Goal: Complete application form: Complete application form

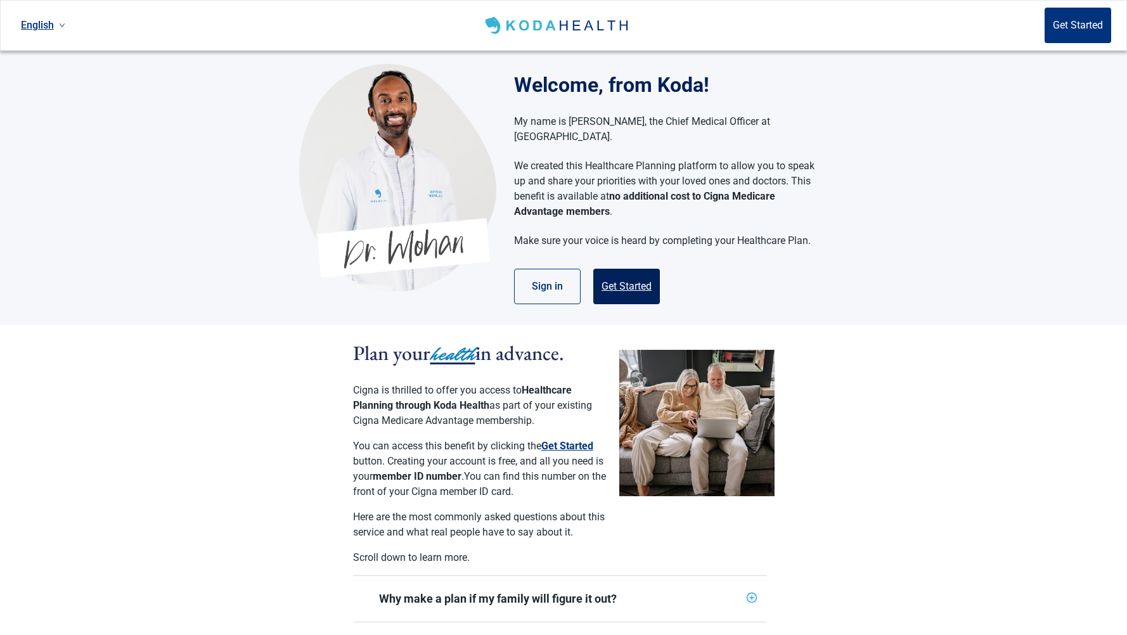
click at [637, 278] on button "Get Started" at bounding box center [626, 286] width 67 height 35
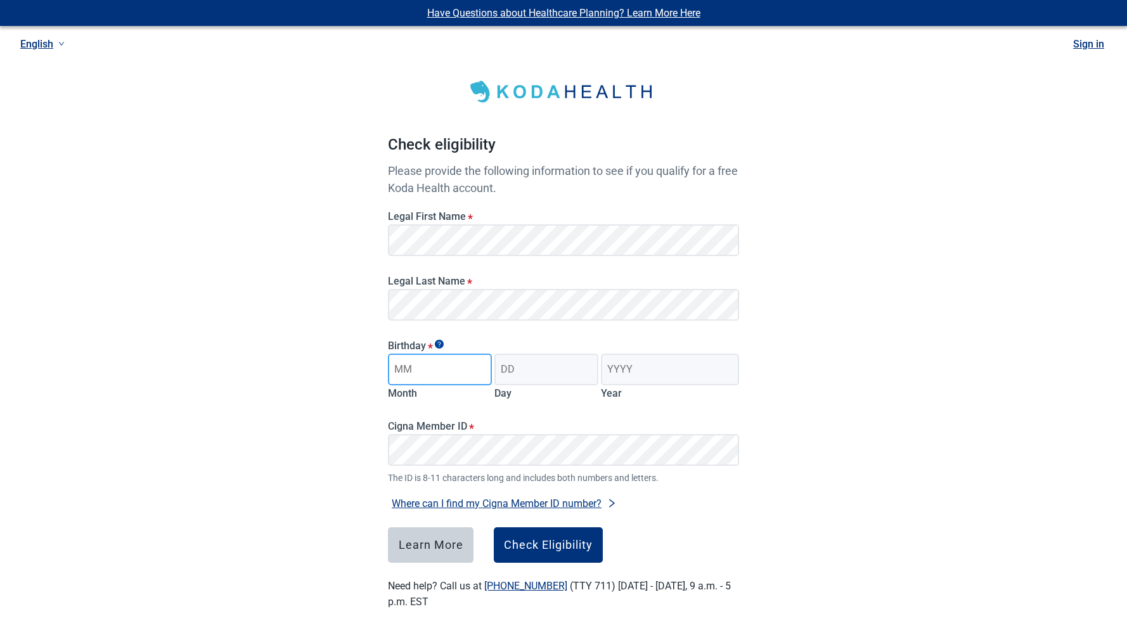
click at [439, 371] on input "Month" at bounding box center [440, 370] width 104 height 32
type input "03"
drag, startPoint x: 516, startPoint y: 367, endPoint x: 509, endPoint y: 372, distance: 9.1
click at [516, 366] on input "Day" at bounding box center [546, 370] width 104 height 32
type input "05"
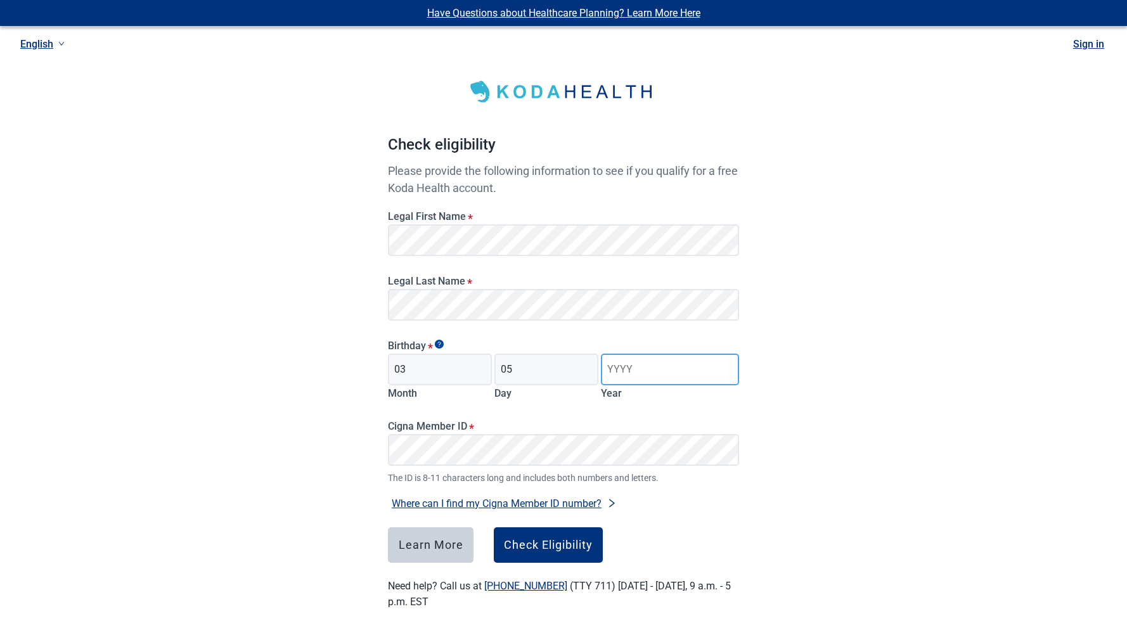
drag, startPoint x: 614, startPoint y: 369, endPoint x: 617, endPoint y: 362, distance: 7.7
click at [614, 367] on input "Year" at bounding box center [670, 370] width 138 height 32
type input "1959"
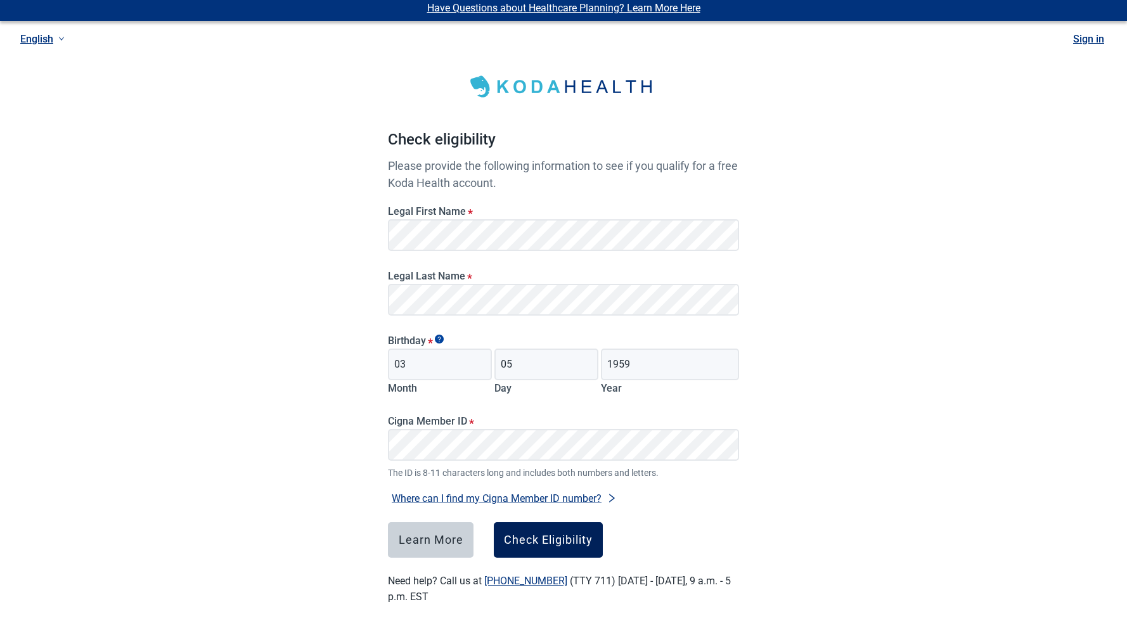
click at [557, 552] on button "Check Eligibility" at bounding box center [548, 539] width 109 height 35
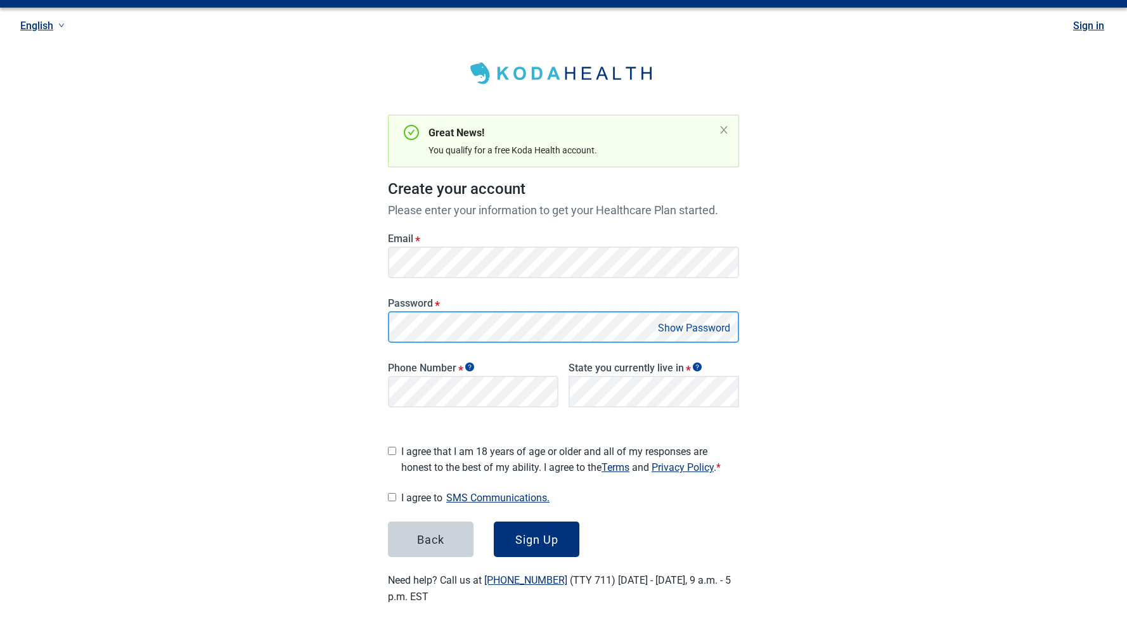
scroll to position [14, 0]
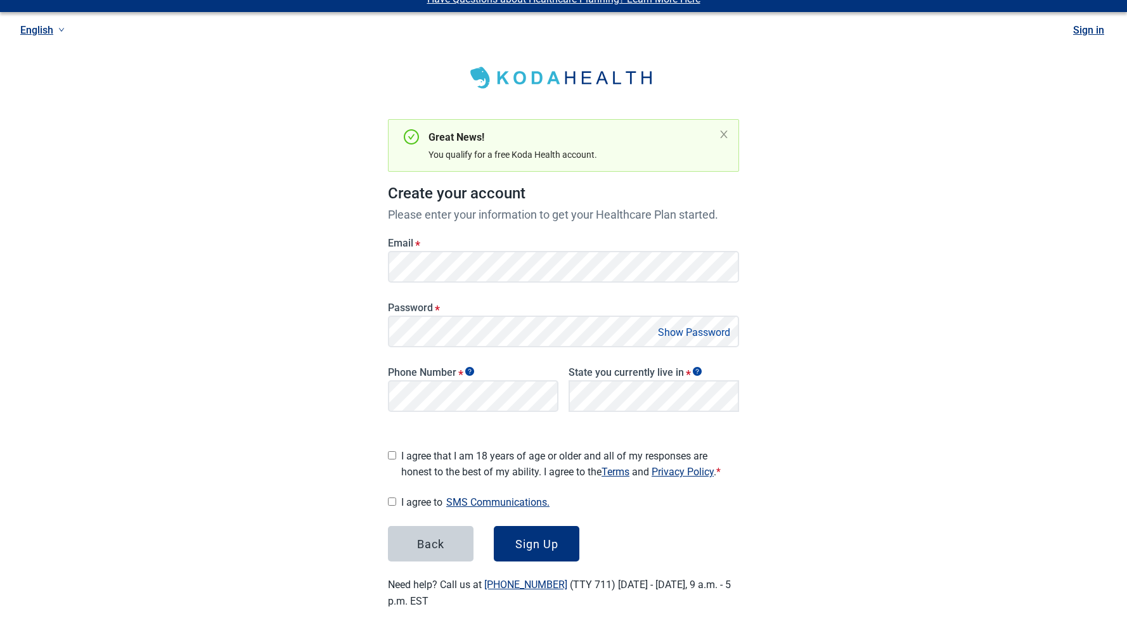
click at [718, 330] on button "Show Password" at bounding box center [694, 332] width 80 height 17
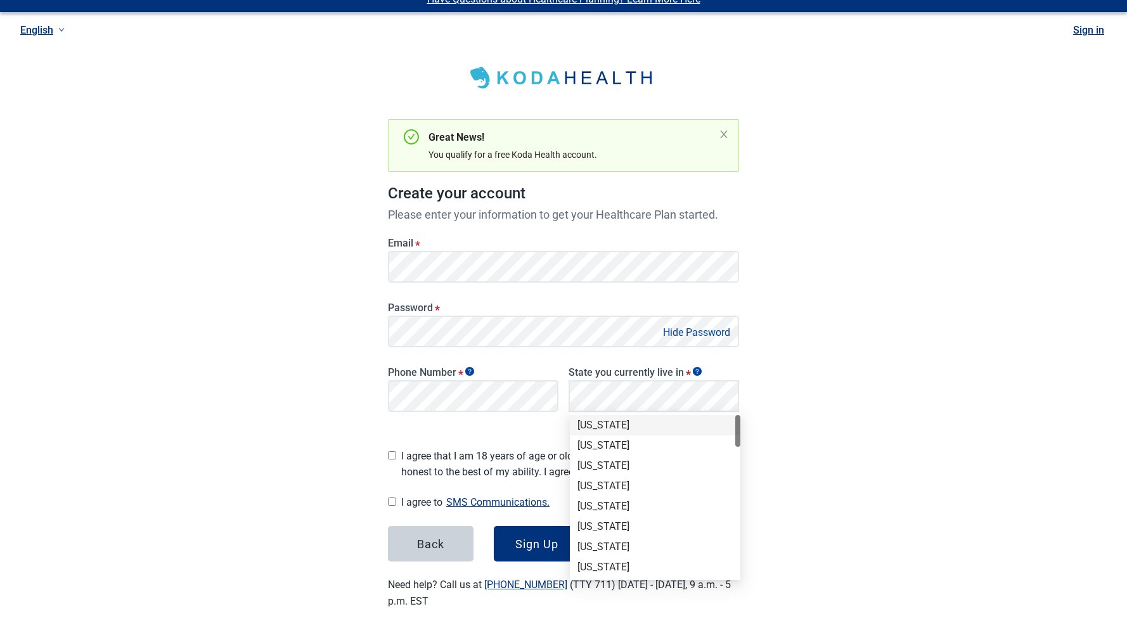
click at [655, 423] on div "[US_STATE]" at bounding box center [654, 425] width 155 height 14
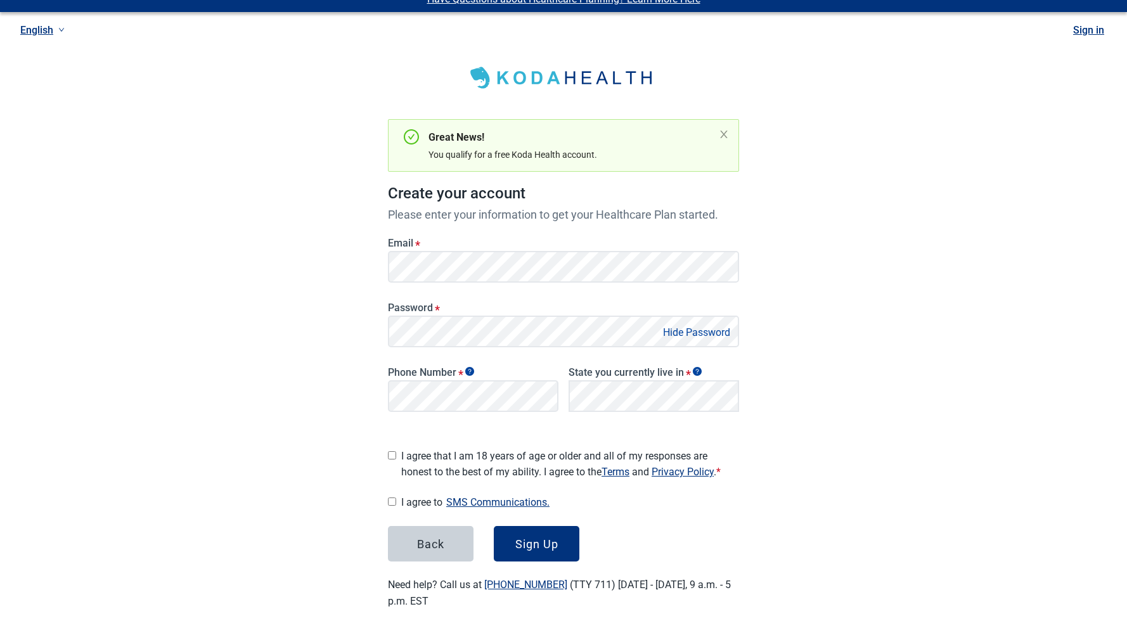
click at [390, 451] on input "I agree that I am 18 years of age or older and all of my responses are honest t…" at bounding box center [392, 455] width 8 height 8
checkbox input "true"
click at [390, 497] on input "I agree to SMS Communications." at bounding box center [392, 501] width 8 height 8
checkbox input "true"
click at [548, 549] on button "Sign Up" at bounding box center [537, 543] width 86 height 35
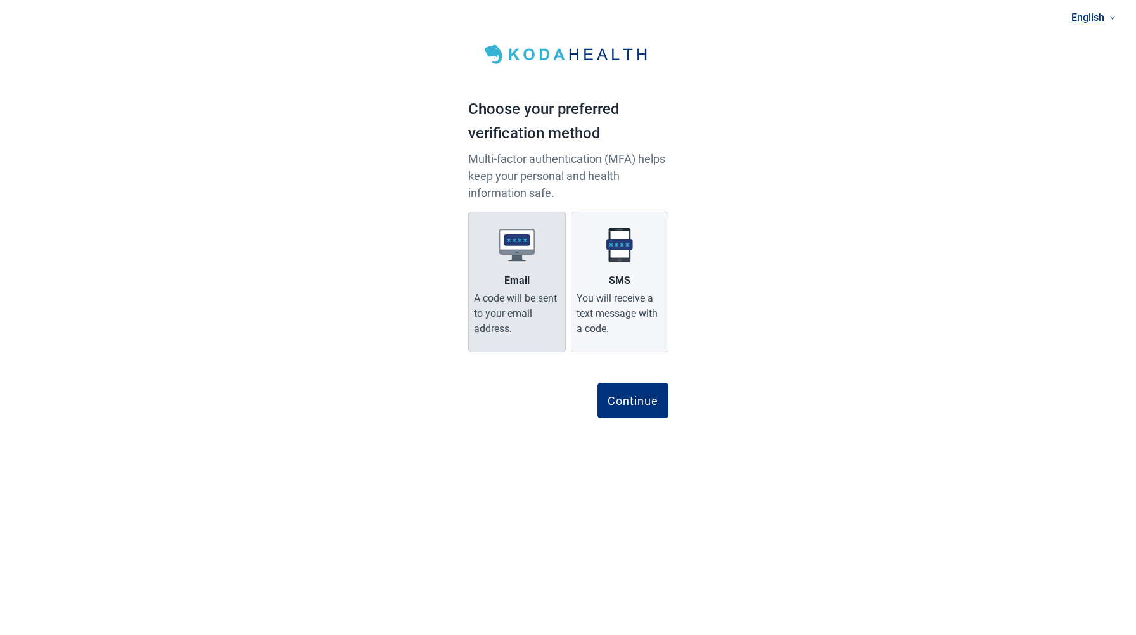
click at [523, 310] on div "A code will be sent to your email address." at bounding box center [517, 314] width 86 height 46
click at [0, 0] on input "Email A code will be sent to your email address." at bounding box center [0, 0] width 0 height 0
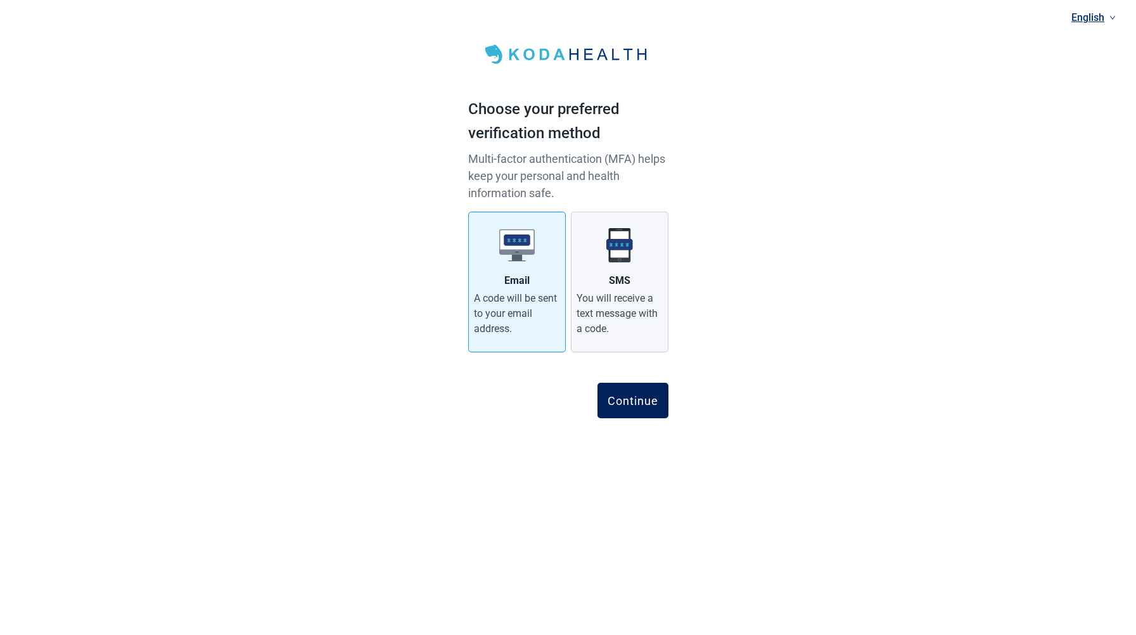
click at [653, 401] on div "Continue" at bounding box center [633, 400] width 51 height 13
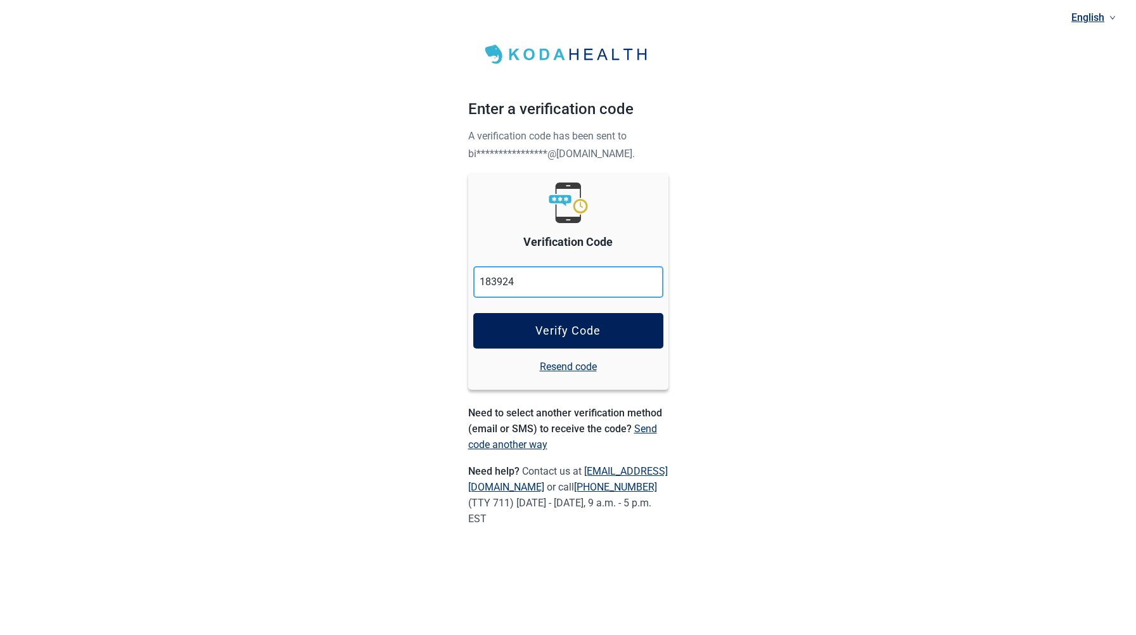
type input "183924"
click at [589, 333] on div "Verify Code" at bounding box center [567, 330] width 65 height 13
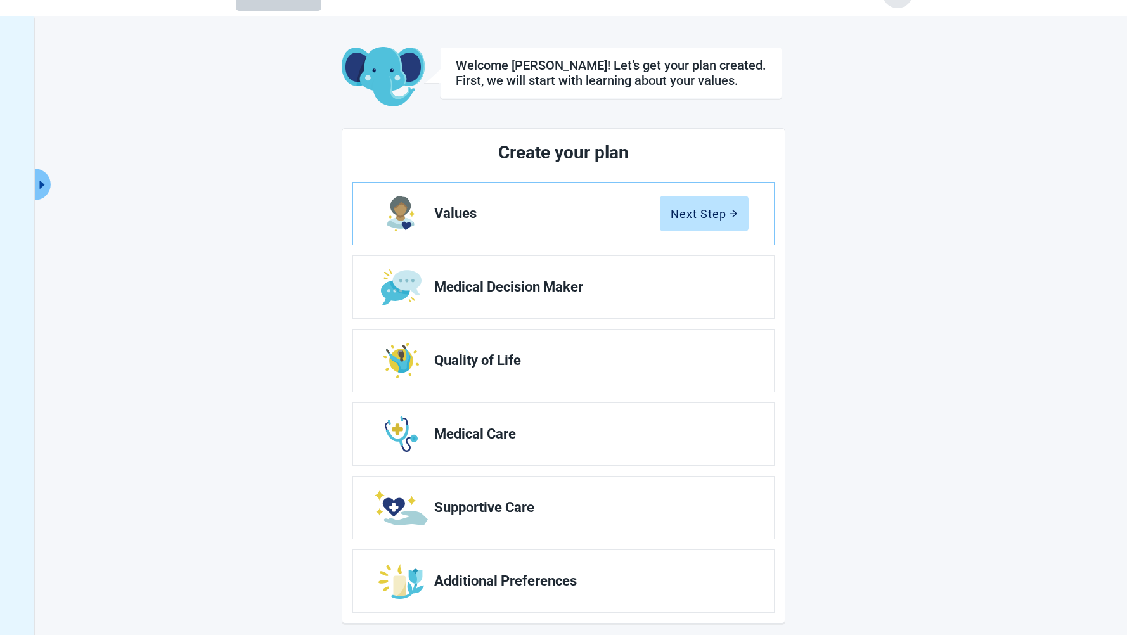
scroll to position [46, 0]
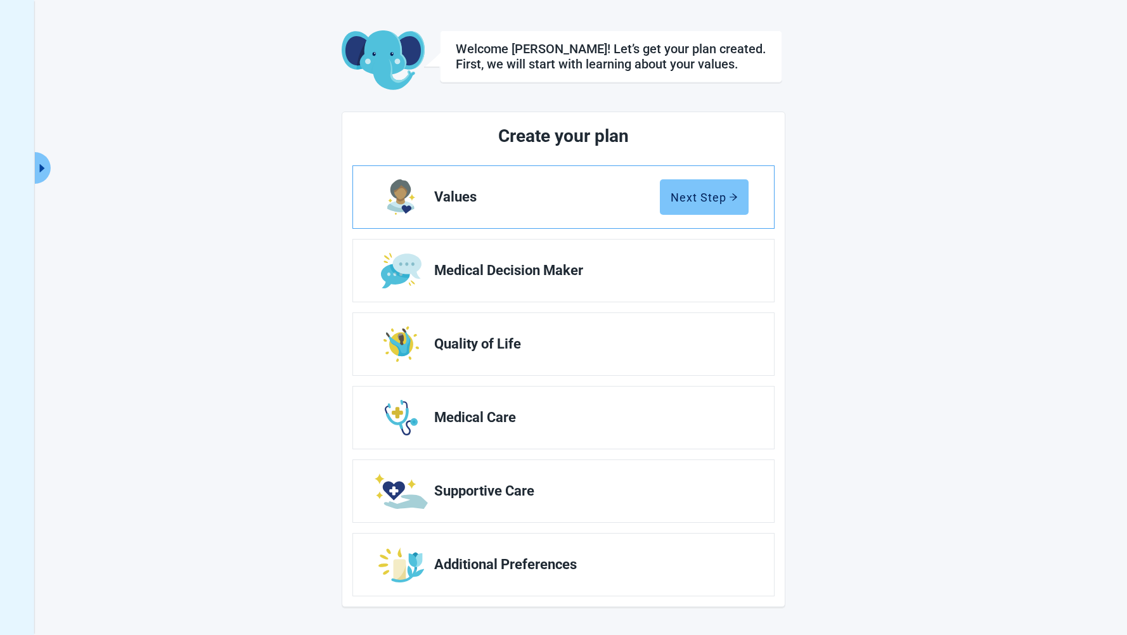
click at [707, 204] on button "Next Step" at bounding box center [704, 196] width 89 height 35
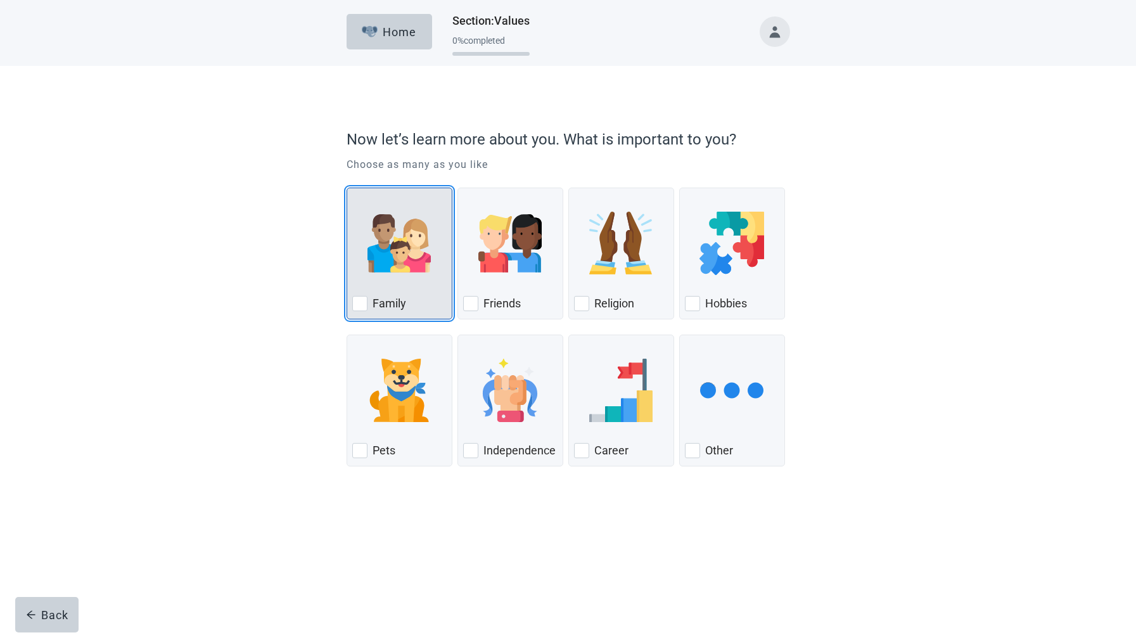
click at [359, 300] on div "Family, checkbox, not checked" at bounding box center [359, 303] width 15 height 15
click at [347, 188] on input "Family" at bounding box center [347, 188] width 1 height 1
checkbox input "true"
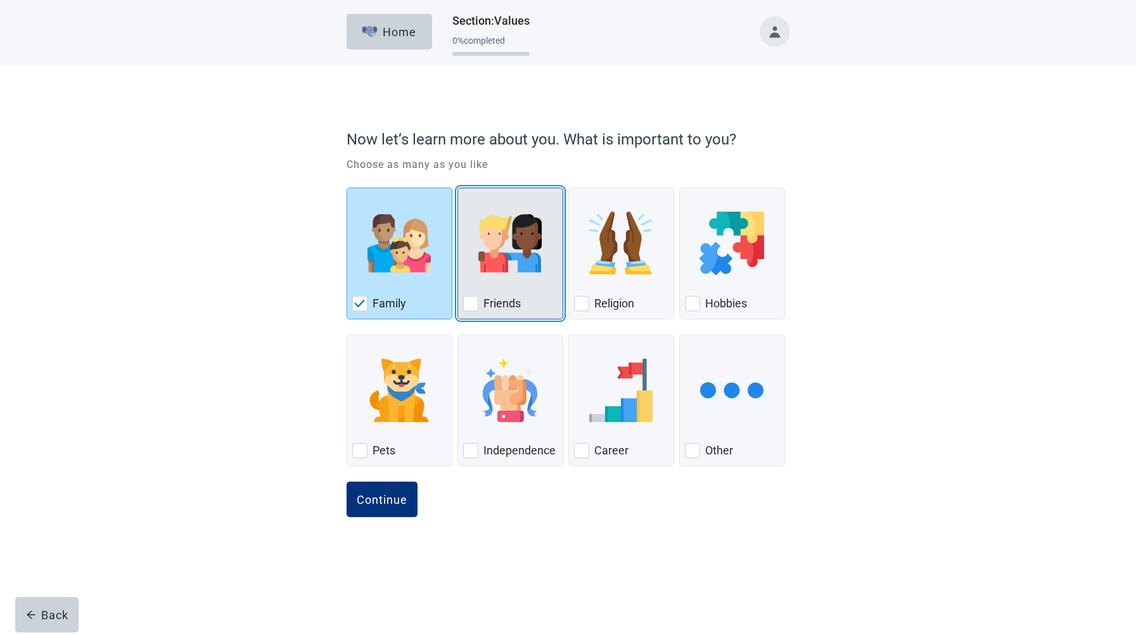
click at [470, 302] on div "Friends, checkbox, not checked" at bounding box center [470, 303] width 15 height 15
click at [458, 188] on input "Friends" at bounding box center [458, 188] width 1 height 1
checkbox input "true"
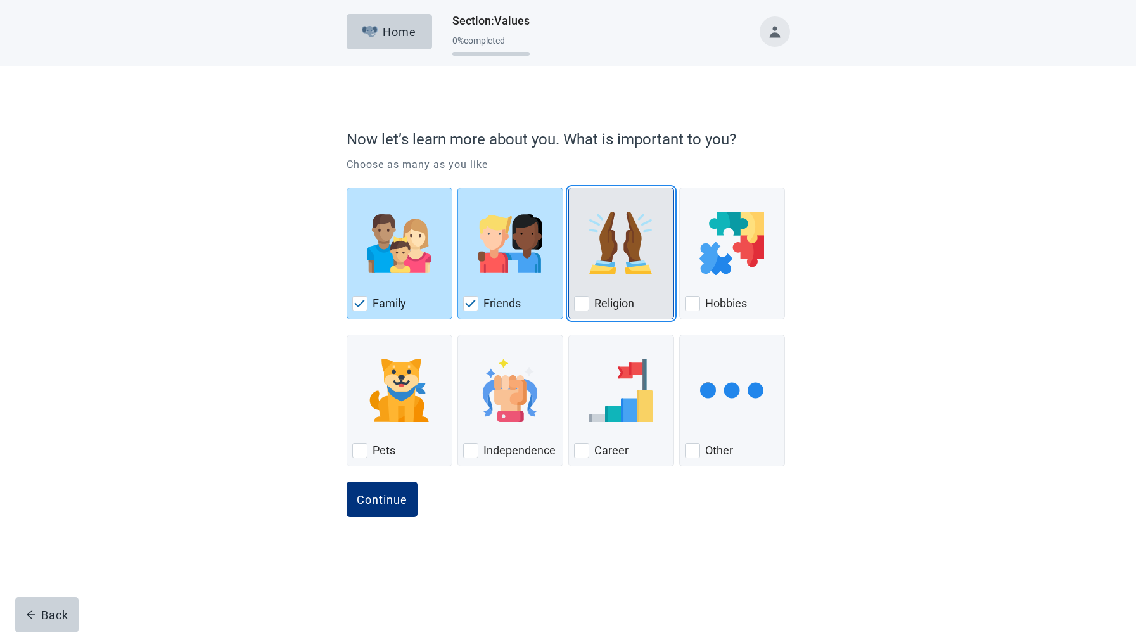
click at [579, 302] on div "Religion, checkbox, not checked" at bounding box center [581, 303] width 15 height 15
click at [569, 188] on input "Religion" at bounding box center [568, 188] width 1 height 1
checkbox input "true"
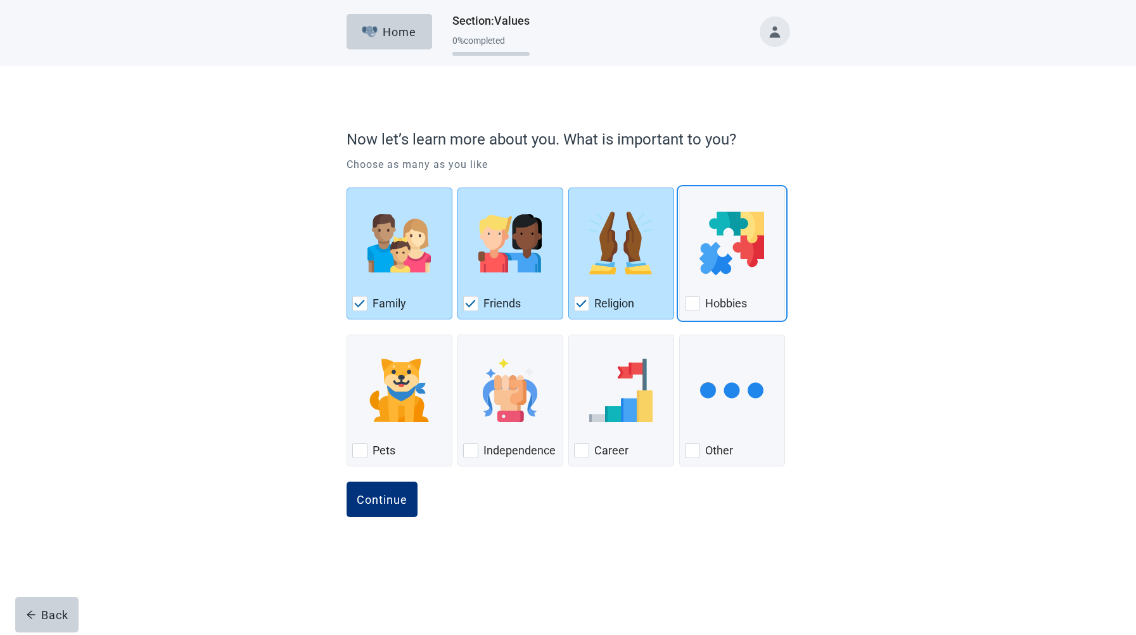
drag, startPoint x: 692, startPoint y: 303, endPoint x: 3, endPoint y: 634, distance: 764.4
click at [692, 309] on div "Hobbies, checkbox, not checked" at bounding box center [692, 303] width 15 height 15
click at [680, 188] on input "Hobbies" at bounding box center [679, 188] width 1 height 1
checkbox input "true"
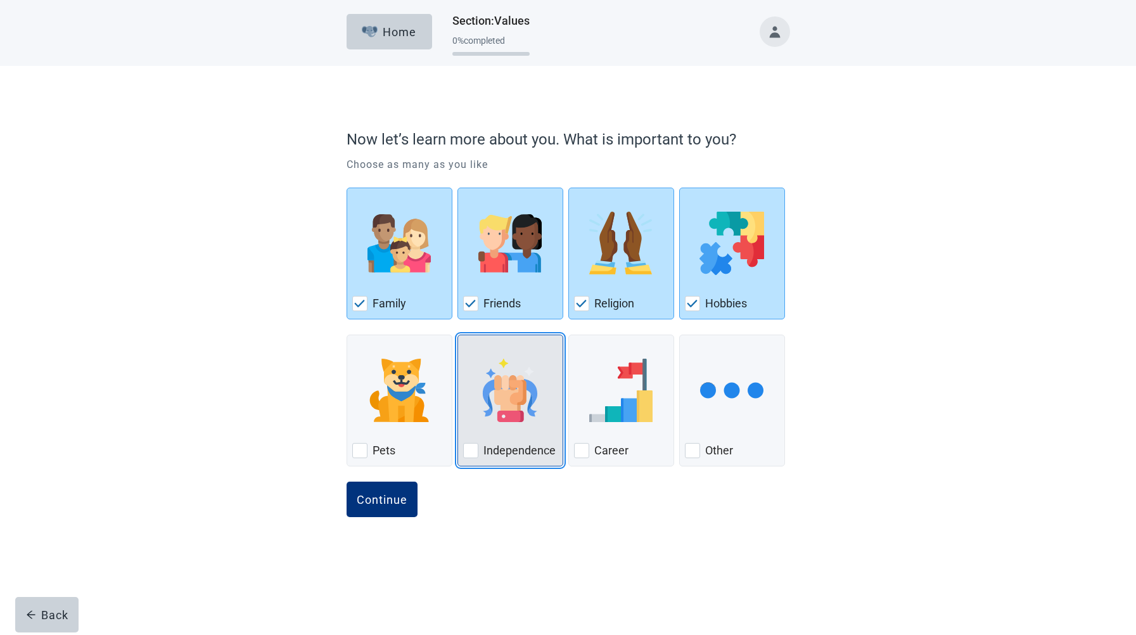
click at [470, 449] on div "Independence, checkbox, not checked" at bounding box center [470, 450] width 15 height 15
click at [458, 335] on input "Independence" at bounding box center [458, 335] width 1 height 1
checkbox input "true"
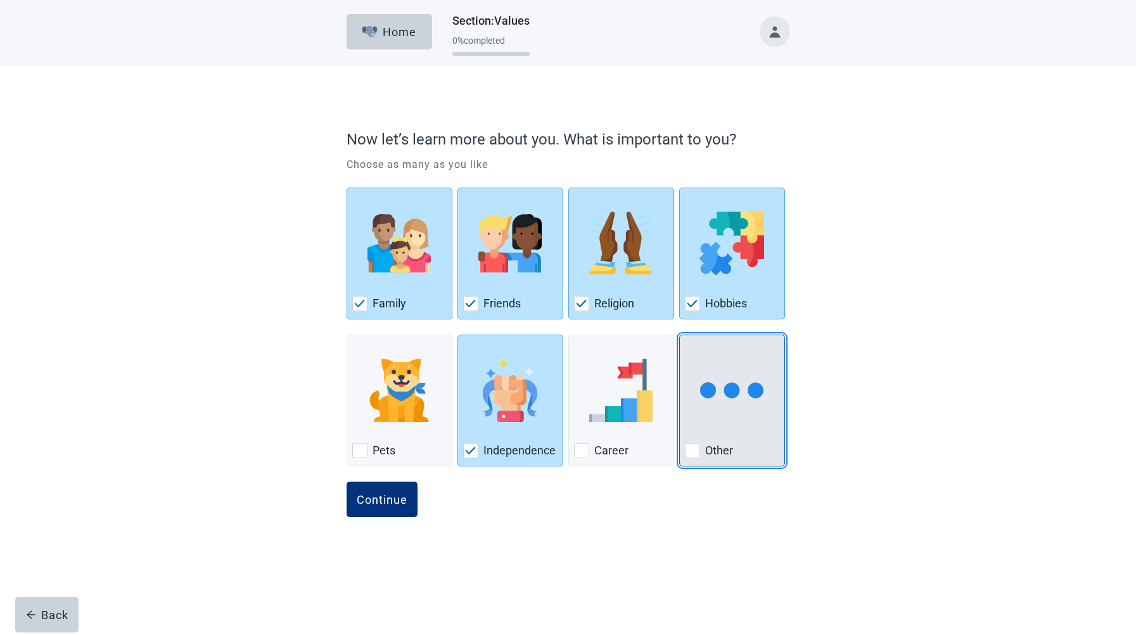
click at [696, 447] on div "Other, checkbox, not checked" at bounding box center [692, 450] width 15 height 15
click at [680, 335] on input "Other" at bounding box center [679, 335] width 1 height 1
checkbox input "true"
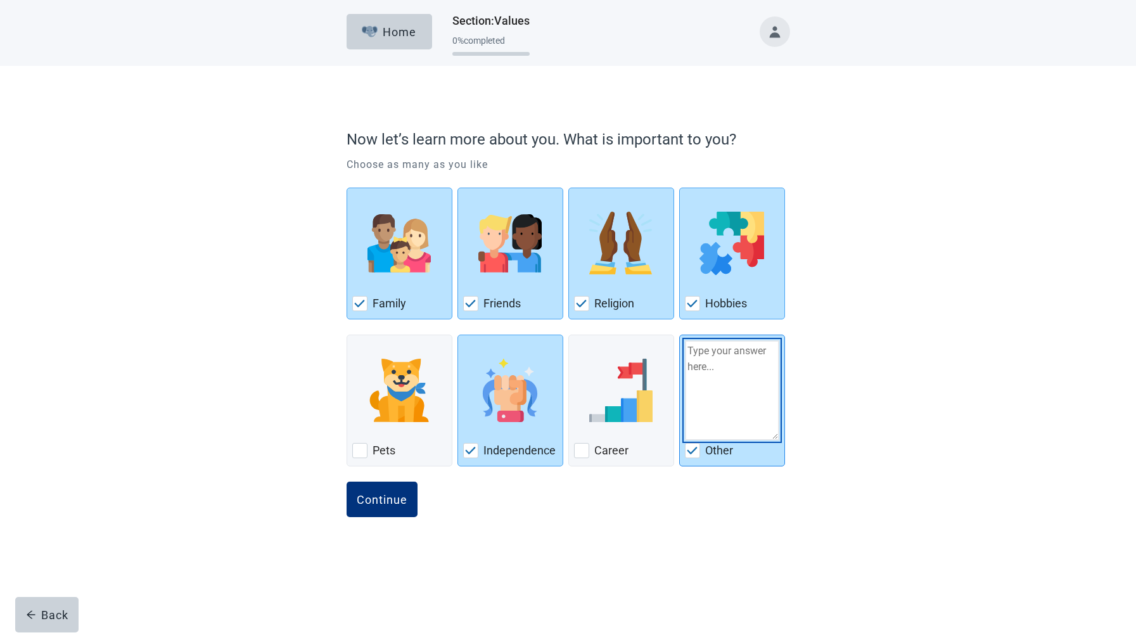
click at [697, 382] on textarea "Other" at bounding box center [732, 390] width 94 height 100
click at [395, 506] on div "Continue" at bounding box center [382, 499] width 51 height 13
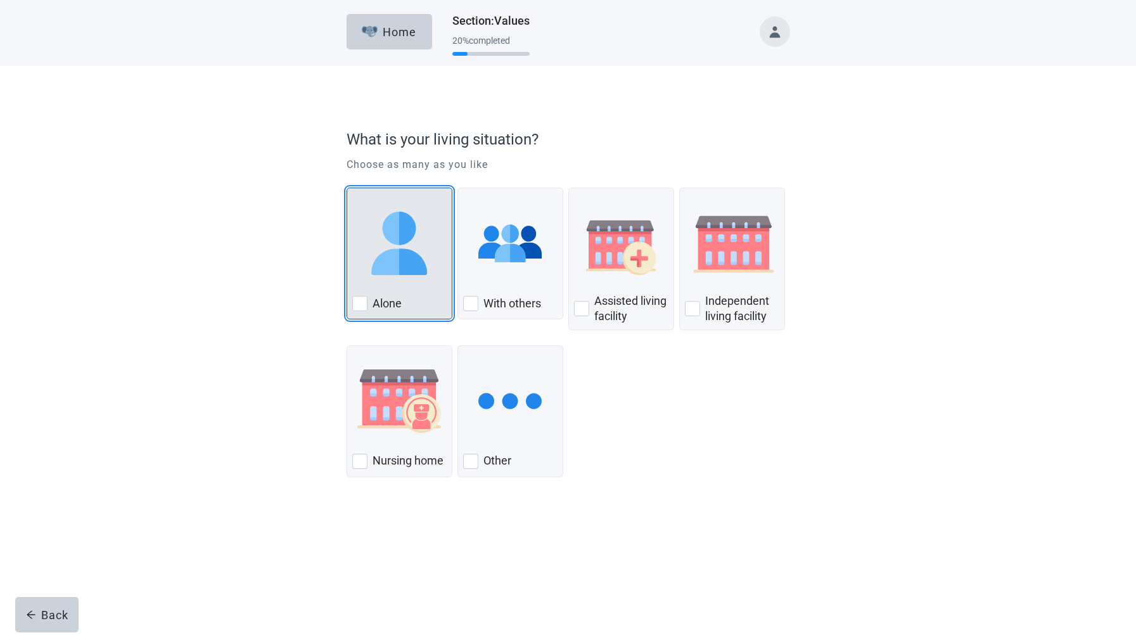
click at [356, 302] on div "Alone, checkbox, not checked" at bounding box center [359, 303] width 15 height 15
click at [347, 188] on input "Alone" at bounding box center [347, 188] width 1 height 1
checkbox input "true"
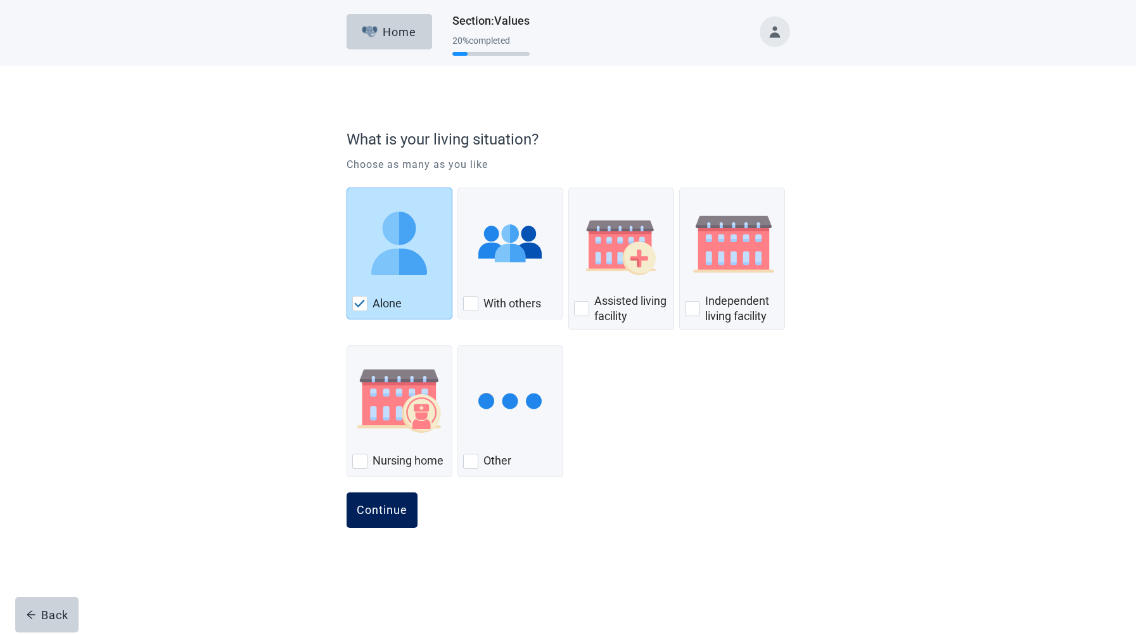
click at [368, 515] on div "Continue" at bounding box center [382, 510] width 51 height 13
click at [377, 508] on div "Continue" at bounding box center [382, 510] width 51 height 13
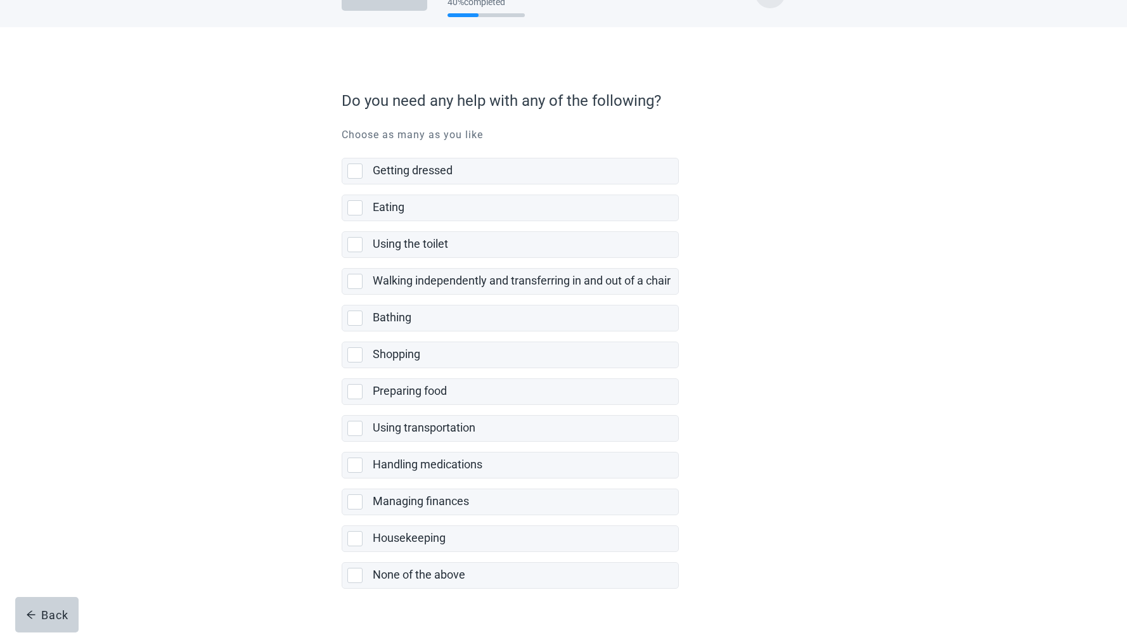
scroll to position [66, 0]
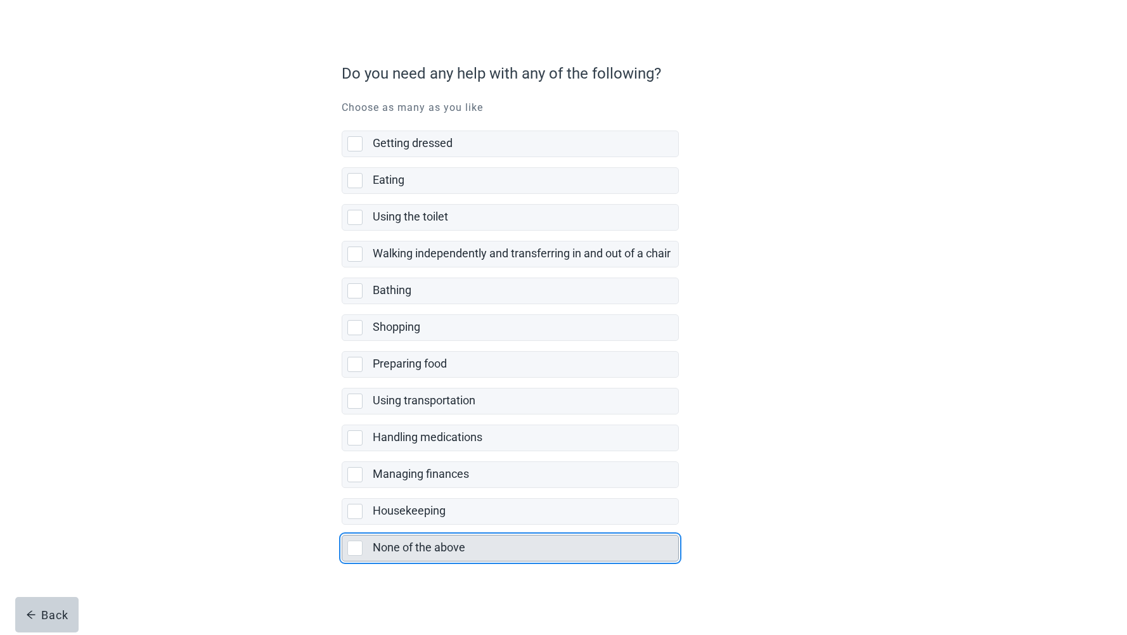
click at [352, 547] on div "None of the above, checkbox, not selected" at bounding box center [354, 548] width 15 height 15
click at [342, 525] on input "None of the above" at bounding box center [342, 525] width 1 height 1
checkbox input "true"
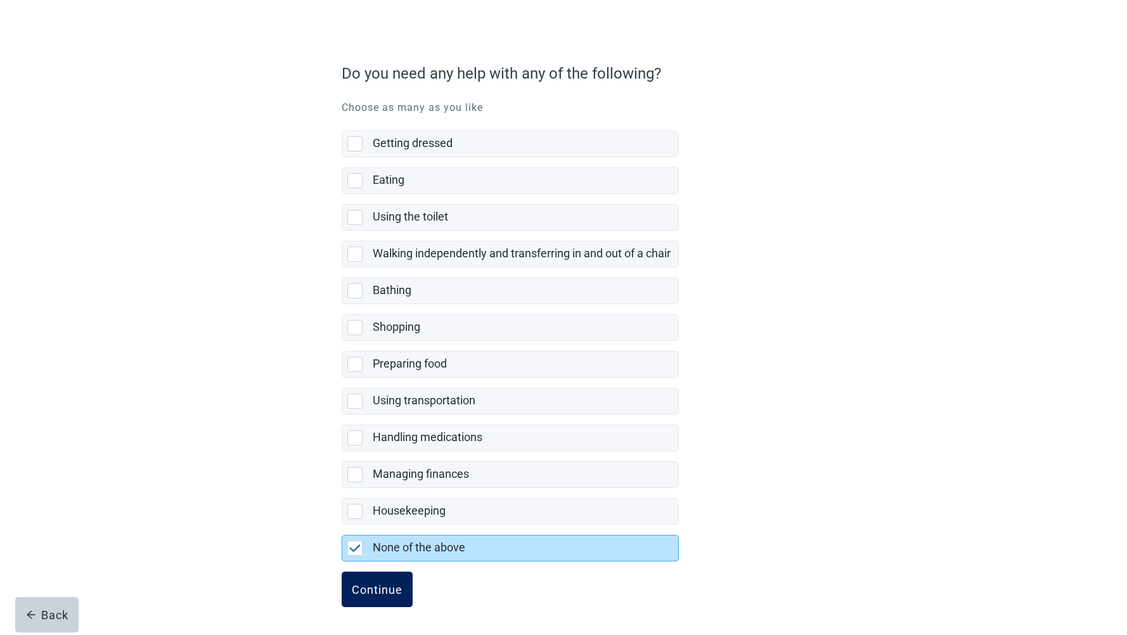
click at [384, 591] on div "Continue" at bounding box center [377, 589] width 51 height 13
click at [379, 569] on div "saving ... Home Section : Values 40 % completed Do you need any help with any o…" at bounding box center [563, 251] width 1127 height 635
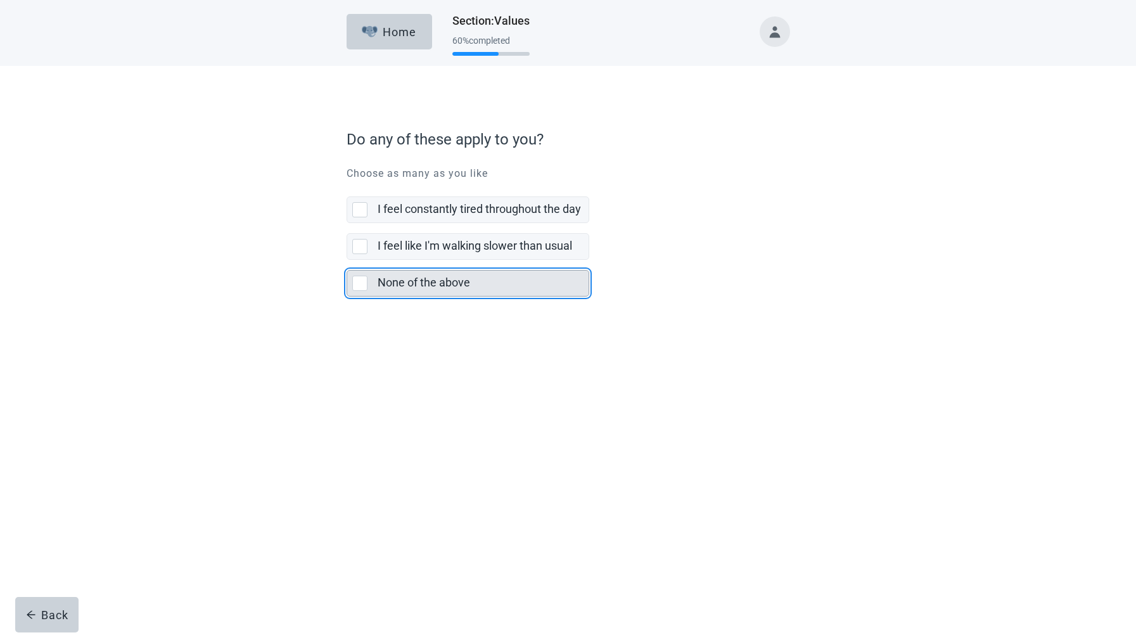
click at [359, 280] on div "None of the above, checkbox, not selected" at bounding box center [359, 283] width 15 height 15
click at [347, 260] on input "None of the above" at bounding box center [347, 260] width 1 height 1
checkbox input "true"
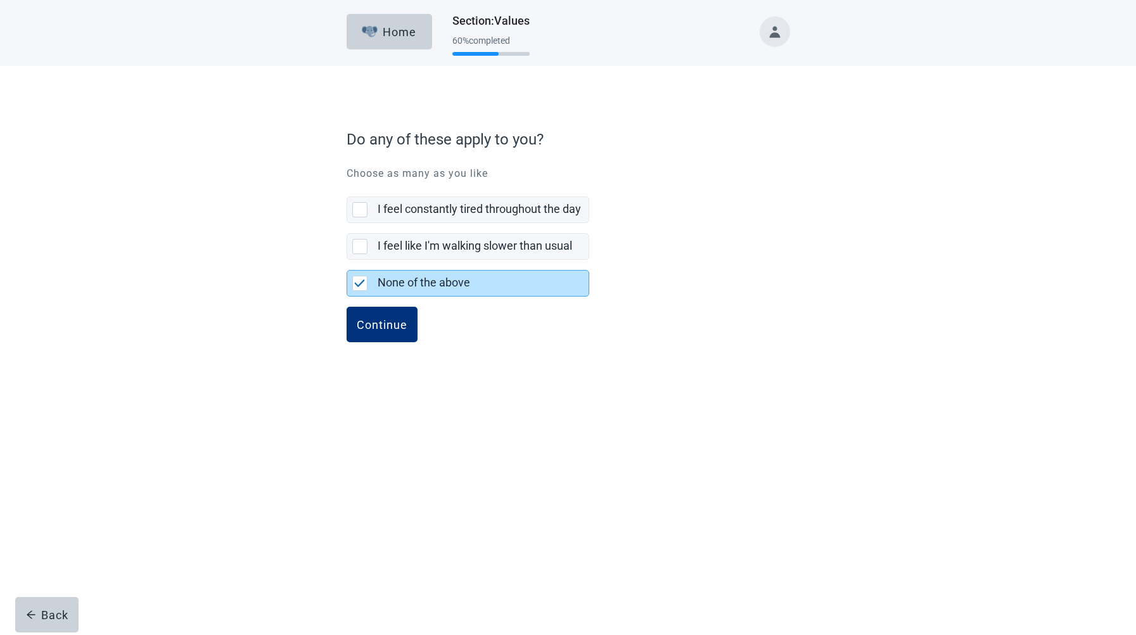
drag, startPoint x: 379, startPoint y: 330, endPoint x: 1117, endPoint y: 223, distance: 746.0
click at [381, 333] on button "Continue" at bounding box center [382, 324] width 71 height 35
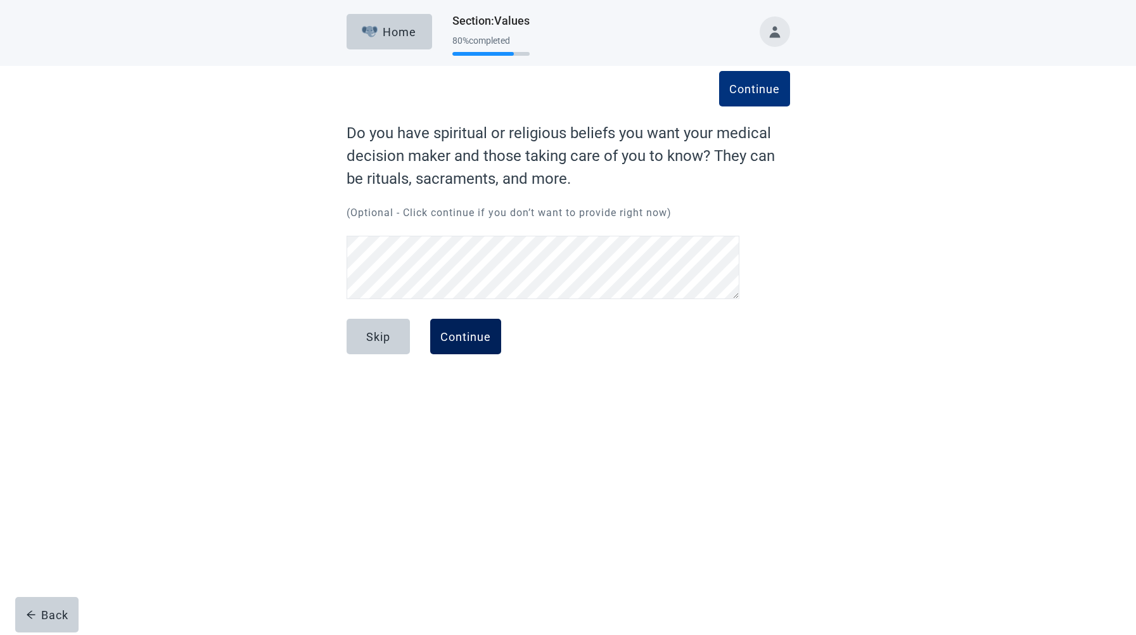
click at [463, 342] on div "Continue" at bounding box center [465, 336] width 51 height 13
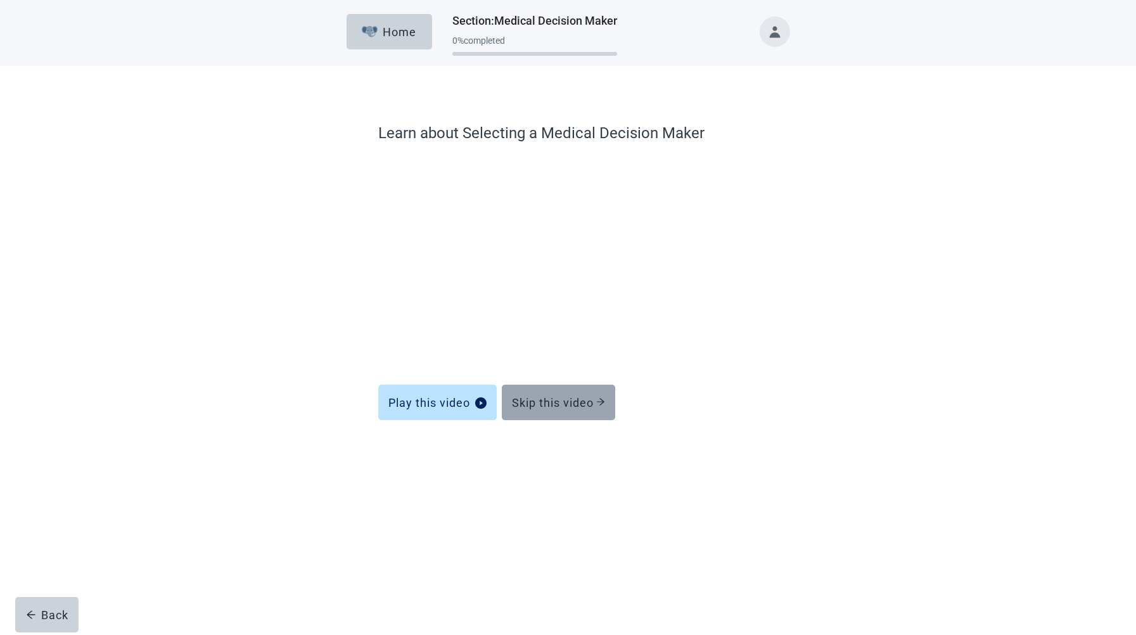
drag, startPoint x: 559, startPoint y: 403, endPoint x: 559, endPoint y: 411, distance: 8.2
click at [559, 411] on button "Skip this video" at bounding box center [558, 402] width 113 height 35
click at [600, 398] on icon "arrow-right" at bounding box center [600, 401] width 9 height 9
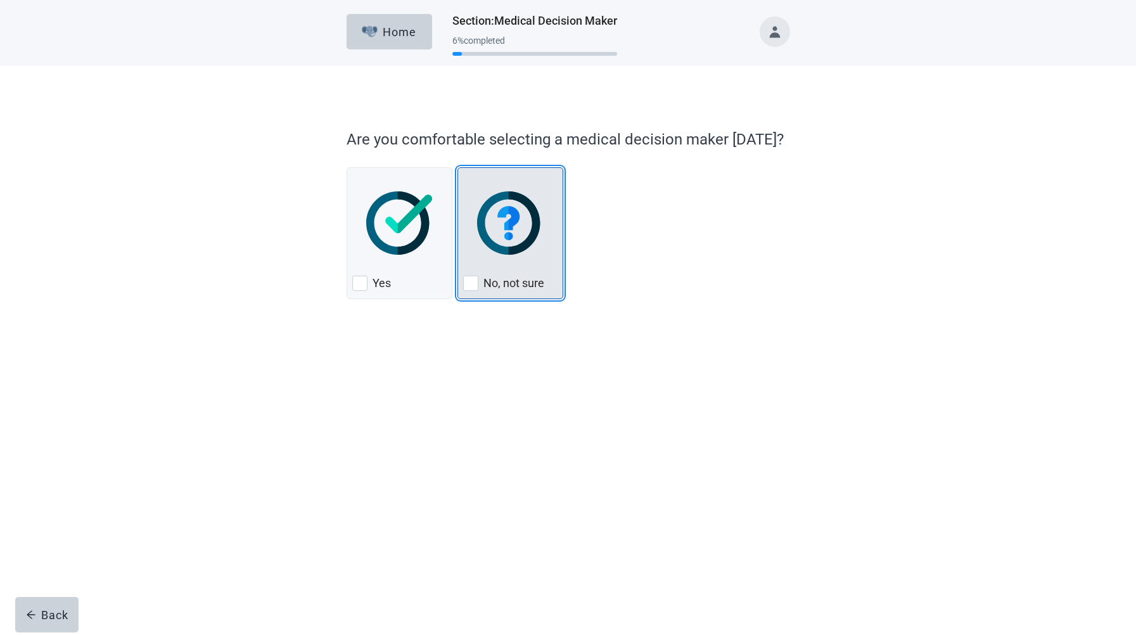
click at [467, 283] on div "No, not sure, checkbox, not checked" at bounding box center [470, 283] width 15 height 15
click at [458, 168] on input "No, not sure" at bounding box center [458, 167] width 1 height 1
checkbox input "true"
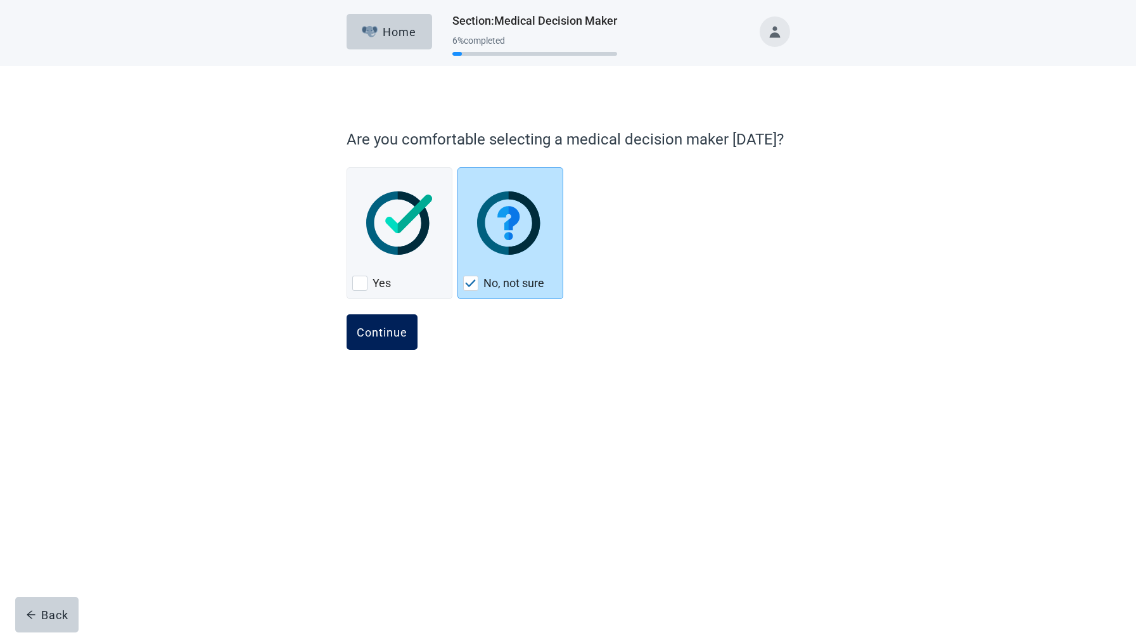
click at [397, 337] on div "Continue" at bounding box center [382, 332] width 51 height 13
click at [376, 342] on button "Continue" at bounding box center [382, 331] width 71 height 35
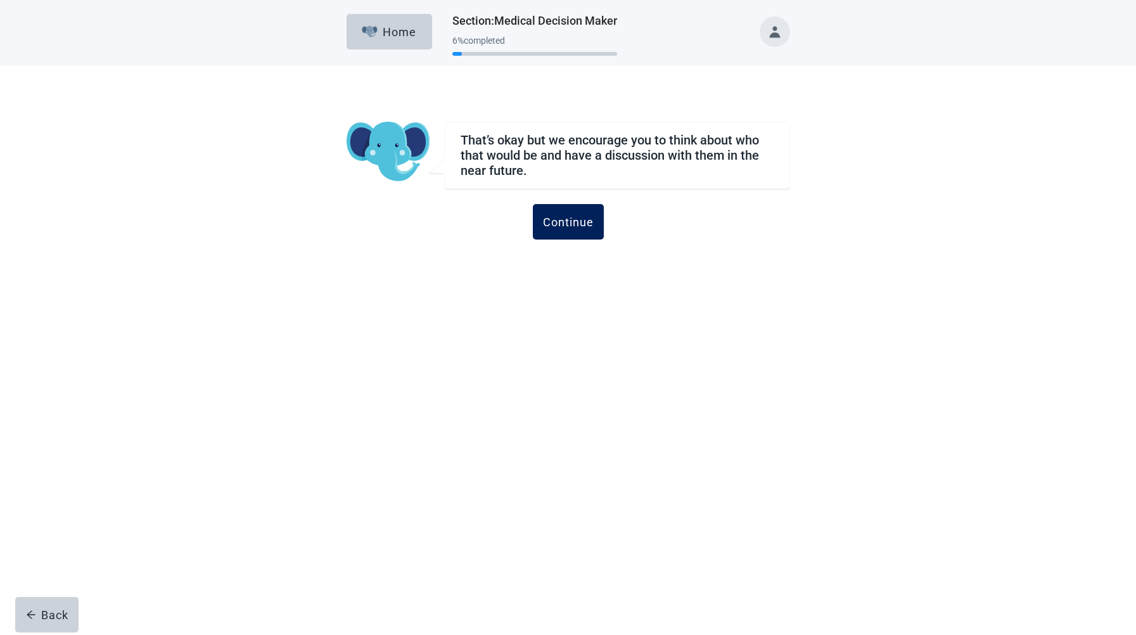
click at [570, 226] on div "Continue" at bounding box center [568, 221] width 51 height 13
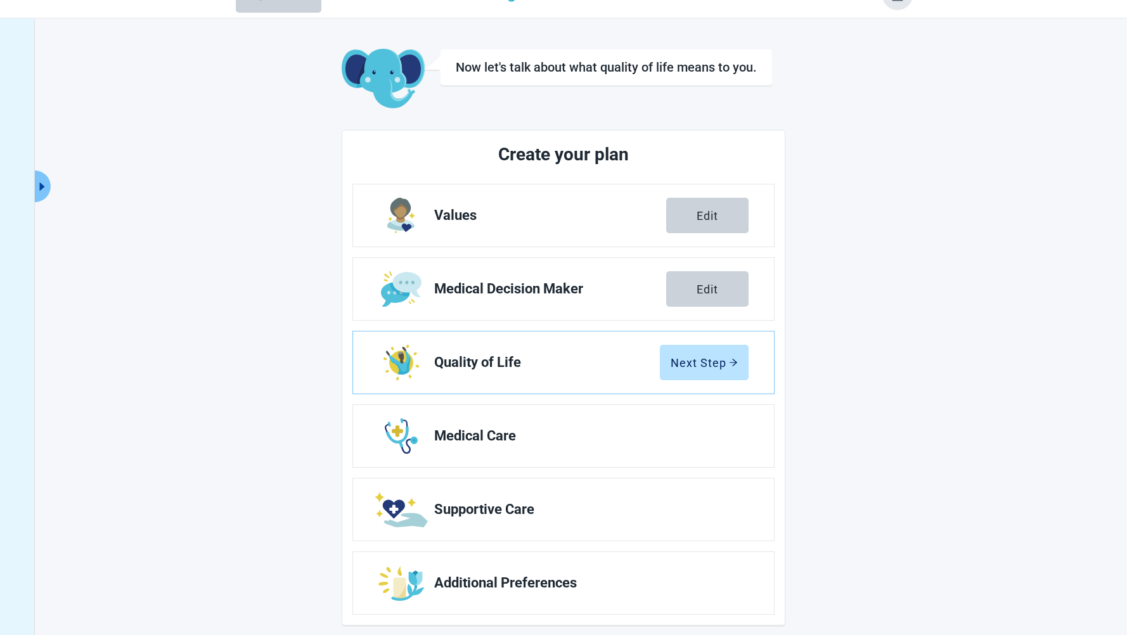
scroll to position [46, 0]
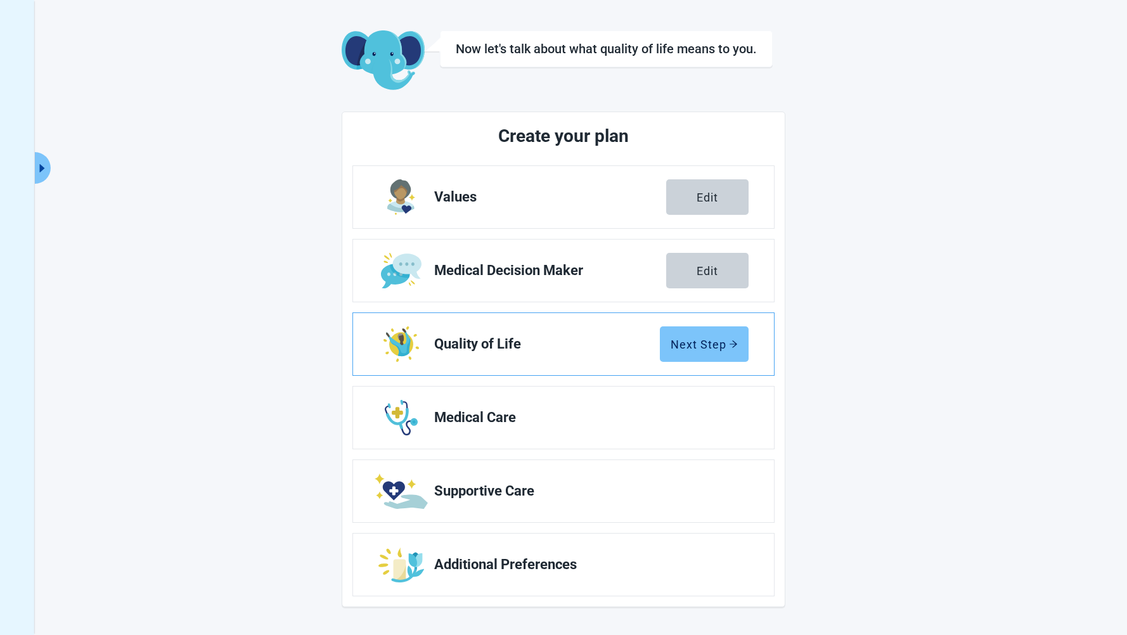
click at [688, 346] on div "Next Step" at bounding box center [703, 344] width 67 height 13
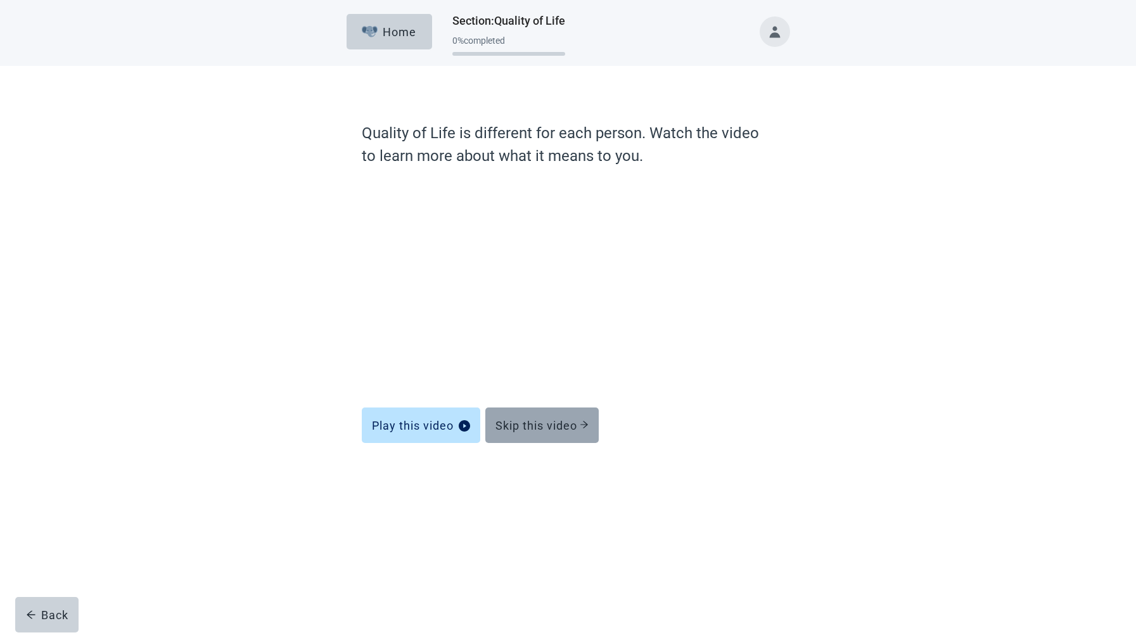
click at [527, 427] on div "Skip this video" at bounding box center [542, 425] width 93 height 13
click at [580, 426] on div "Skip this video" at bounding box center [542, 425] width 93 height 13
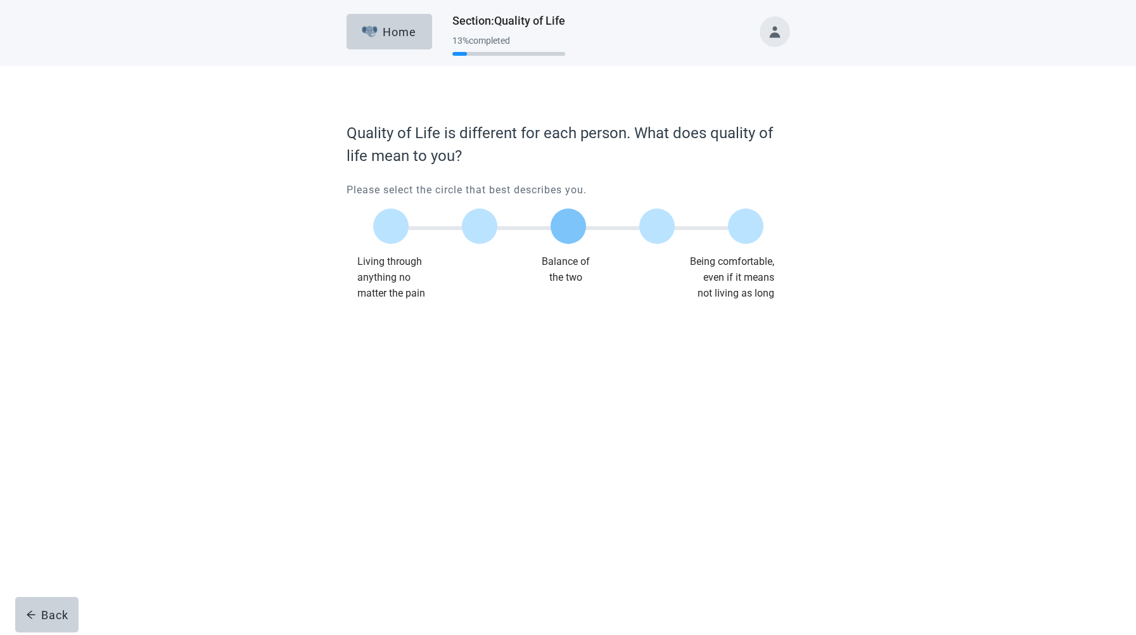
click at [571, 229] on label "Main content" at bounding box center [568, 225] width 35 height 35
click at [568, 226] on input "Quality of life scale: 50 out of 100. Balance of the two" at bounding box center [568, 226] width 0 height 0
click at [390, 318] on button "Continue" at bounding box center [382, 326] width 71 height 35
click at [384, 335] on button "Continue" at bounding box center [382, 326] width 71 height 35
click at [373, 335] on button "Continue" at bounding box center [382, 326] width 71 height 35
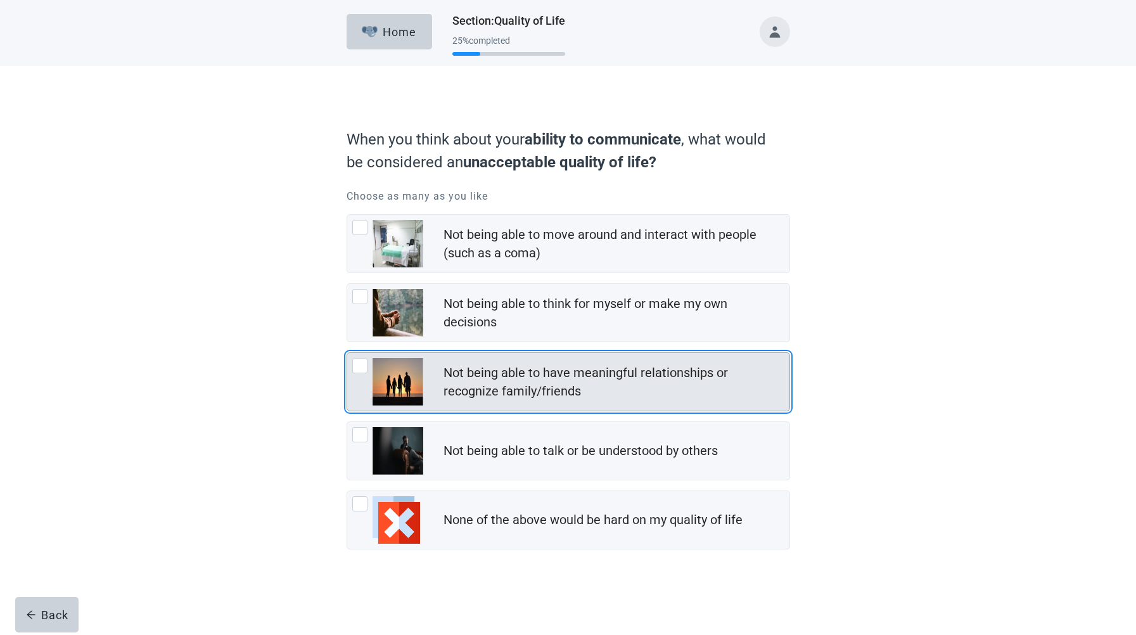
click at [532, 386] on div "Not being able to have meaningful relationships or recognize family/friends" at bounding box center [613, 382] width 338 height 37
click at [347, 353] on input "Not being able to have meaningful relationships or recognize family/friends" at bounding box center [347, 352] width 1 height 1
checkbox input "true"
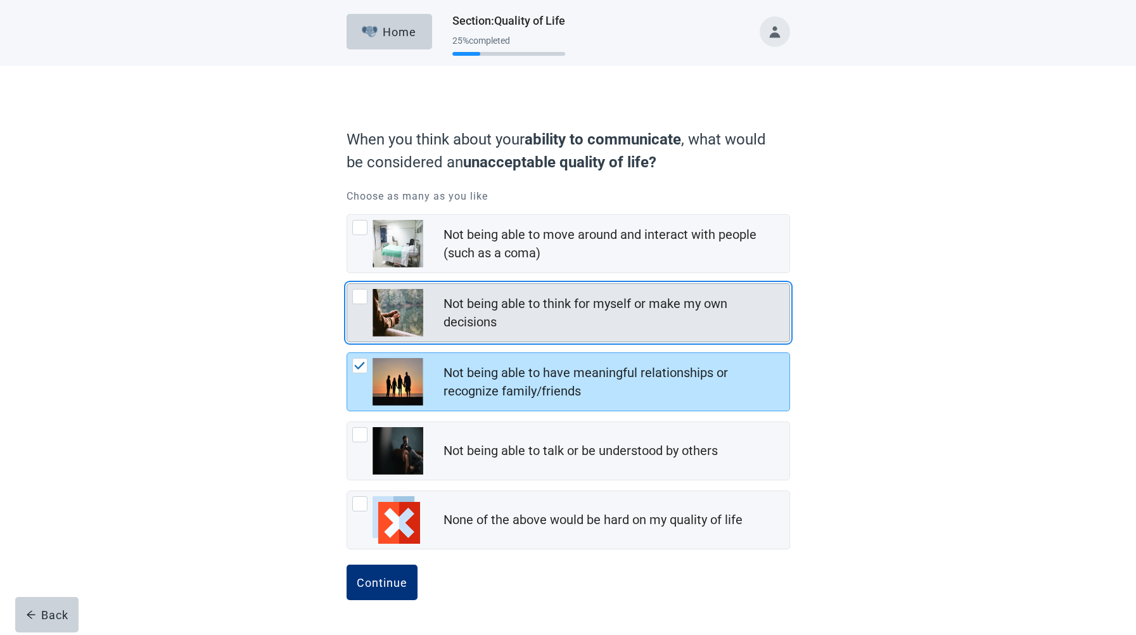
click at [517, 310] on div "Not being able to think for myself or make my own decisions" at bounding box center [613, 313] width 338 height 37
click at [347, 284] on input "Not being able to think for myself or make my own decisions" at bounding box center [347, 283] width 1 height 1
checkbox input "true"
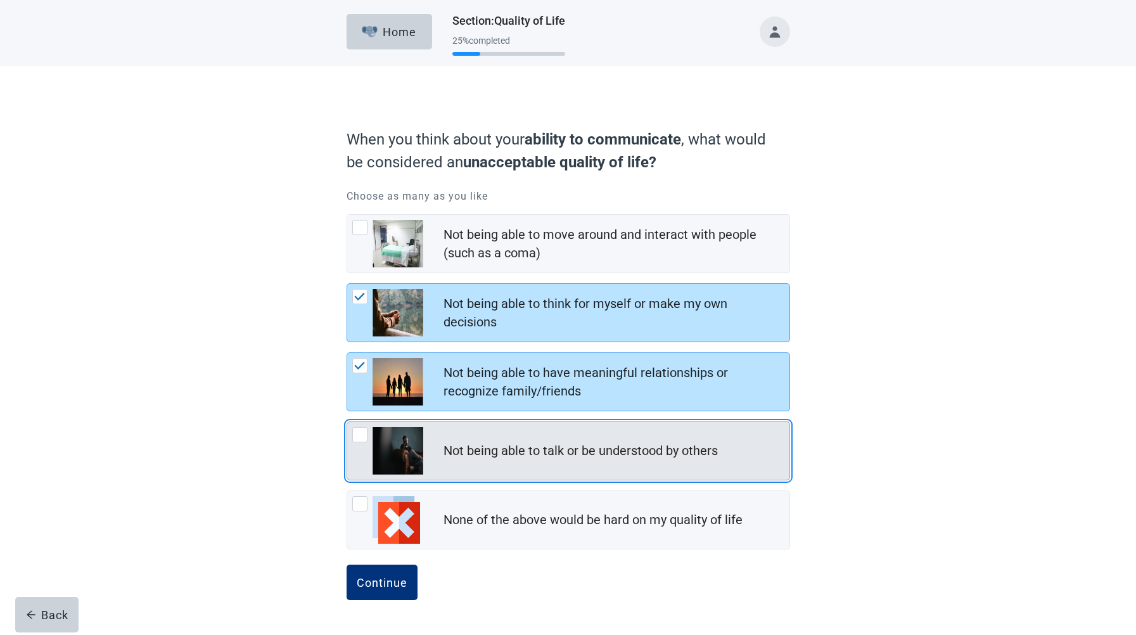
click at [500, 451] on div "Not being able to talk or be understood by others" at bounding box center [581, 451] width 274 height 18
click at [347, 422] on input "Not being able to talk or be understood by others" at bounding box center [347, 421] width 1 height 1
checkbox input "true"
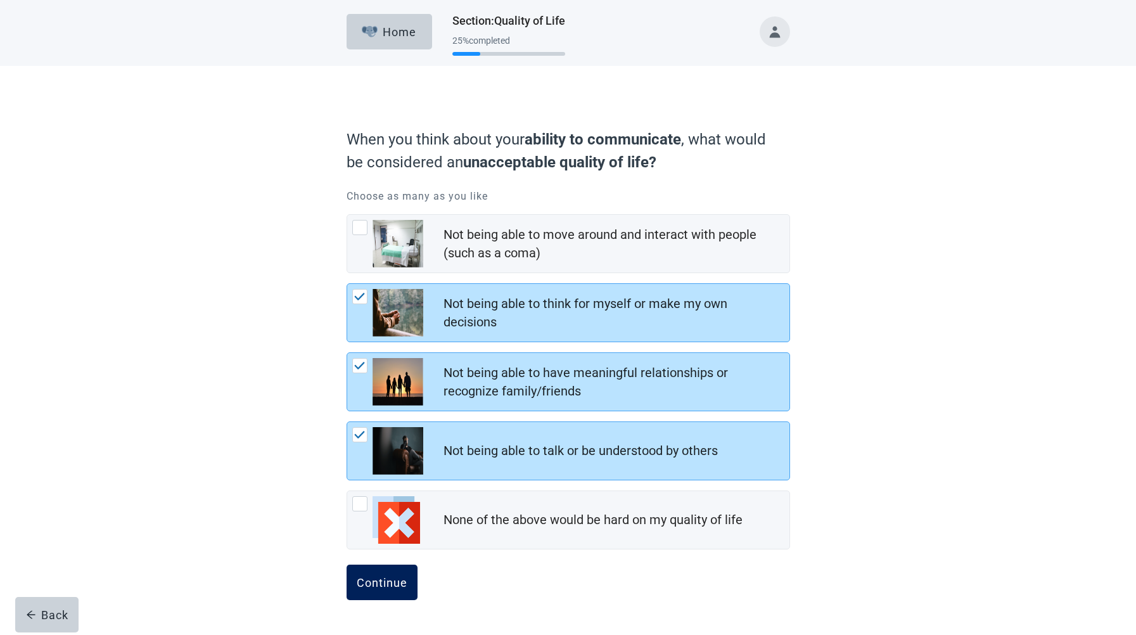
click at [387, 594] on button "Continue" at bounding box center [382, 582] width 71 height 35
click at [385, 586] on div "Continue" at bounding box center [382, 582] width 51 height 13
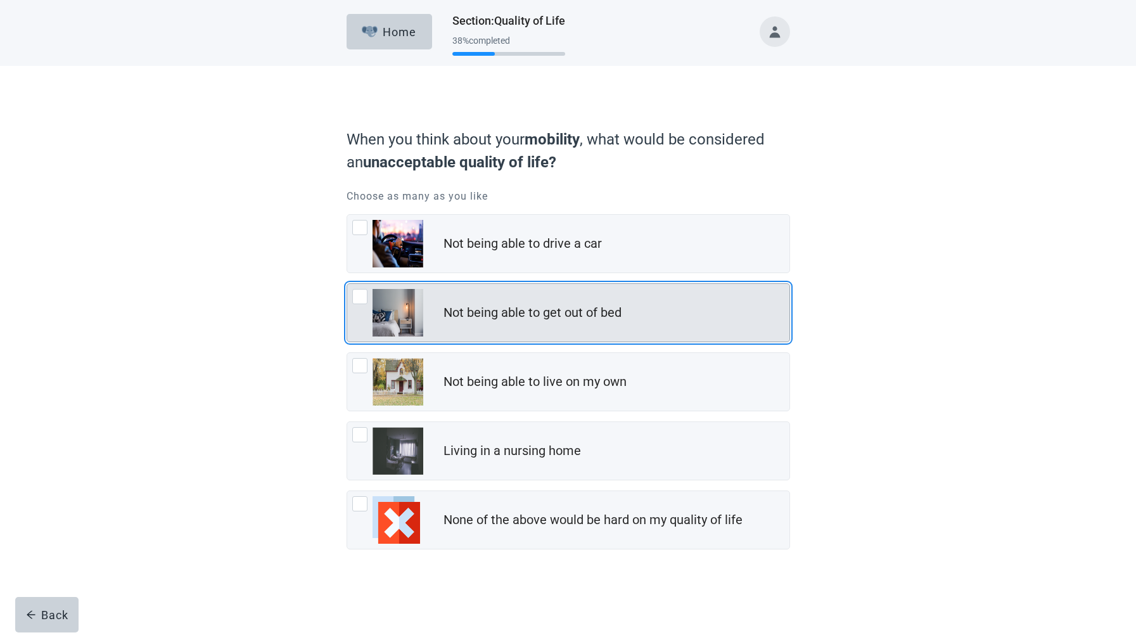
click at [511, 312] on div "Not being able to get out of bed" at bounding box center [533, 313] width 178 height 18
click at [347, 284] on input "Not being able to get out of bed" at bounding box center [347, 283] width 1 height 1
checkbox input "true"
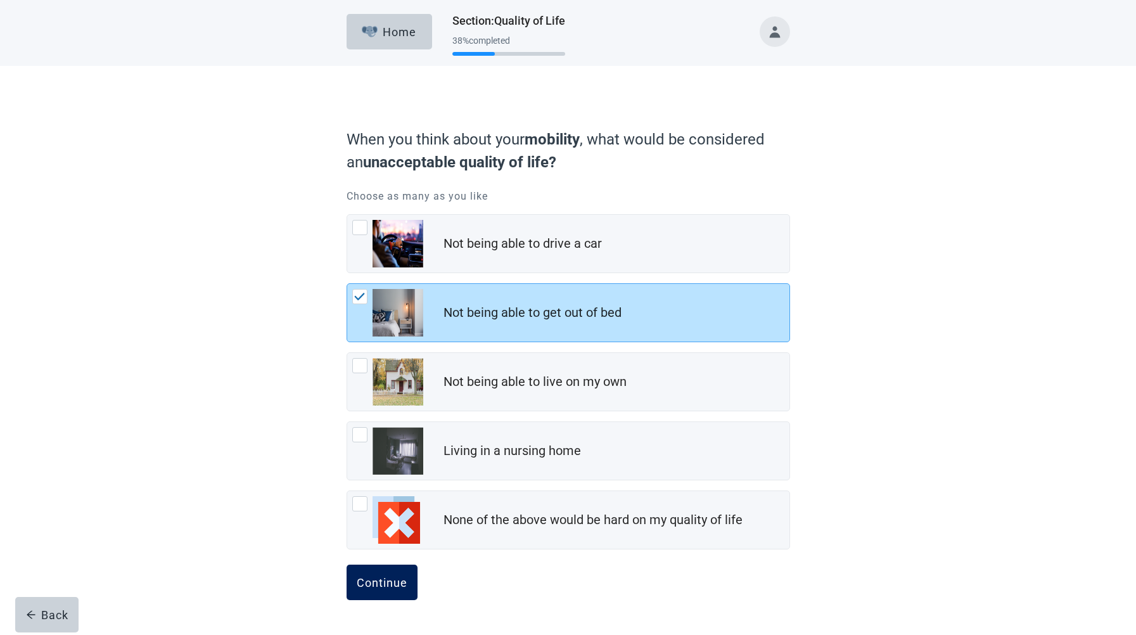
click at [376, 582] on div "Continue" at bounding box center [382, 582] width 51 height 13
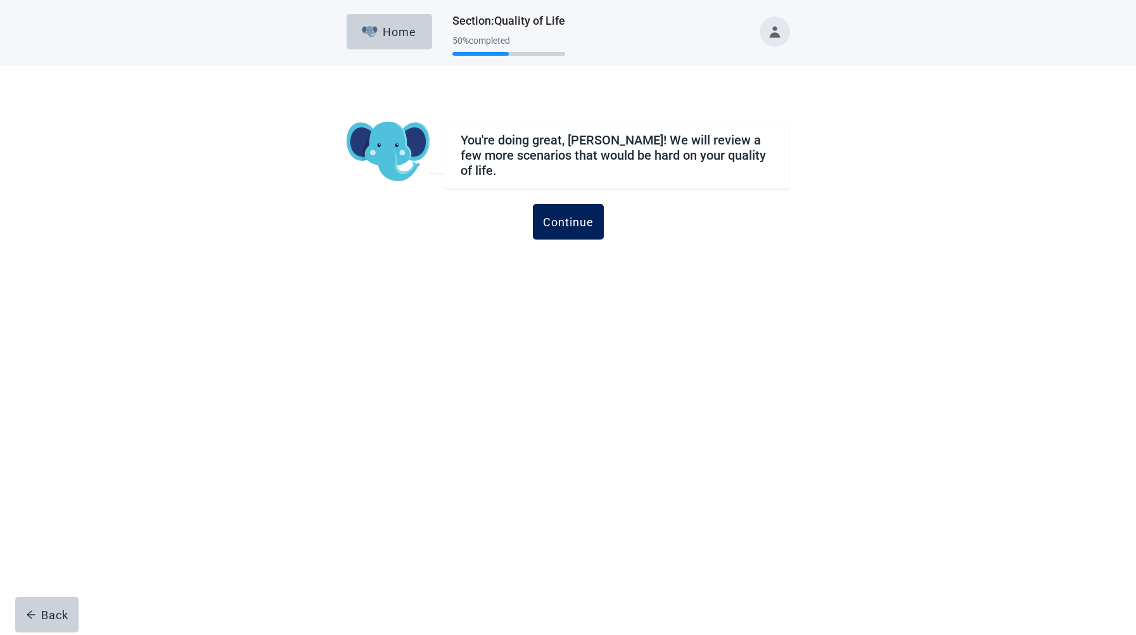
click at [576, 220] on div "Continue" at bounding box center [568, 221] width 51 height 13
click at [581, 215] on div "Continue" at bounding box center [568, 221] width 51 height 13
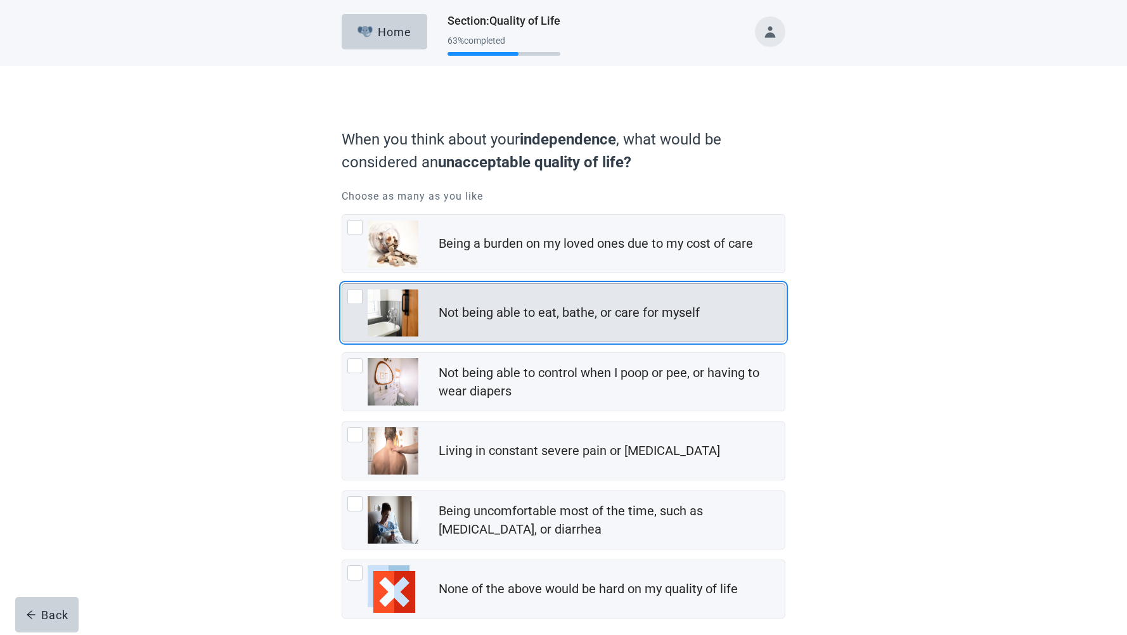
click at [356, 291] on div "Not being able to eat, bathe, or care for myself, checkbox, not checked" at bounding box center [354, 296] width 15 height 15
click at [342, 284] on input "Not being able to eat, bathe, or care for myself" at bounding box center [342, 283] width 1 height 1
checkbox input "true"
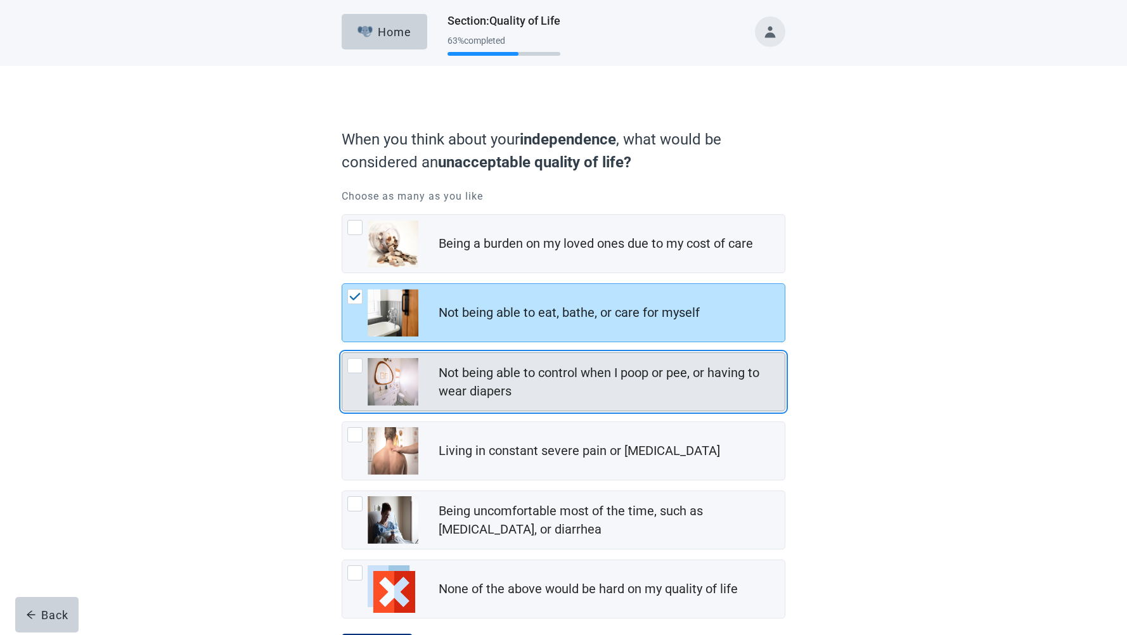
click at [352, 364] on div "Not being able to control when I poop or pee, or having to wear diapers, checkb…" at bounding box center [354, 365] width 15 height 15
click at [342, 353] on input "Not being able to control when I poop or pee, or having to wear diapers" at bounding box center [342, 352] width 1 height 1
checkbox input "true"
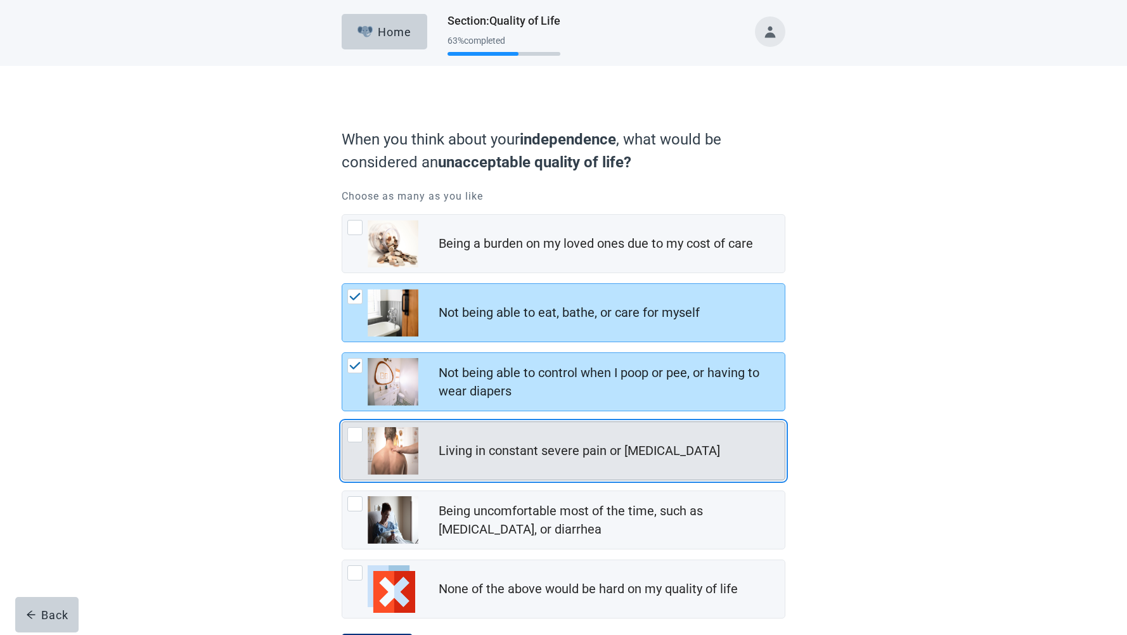
click at [392, 437] on img "Living in constant severe pain or shortness of breath, checkbox, not checked" at bounding box center [393, 451] width 51 height 48
click at [342, 422] on input "Living in constant severe pain or [MEDICAL_DATA]" at bounding box center [342, 421] width 1 height 1
checkbox input "true"
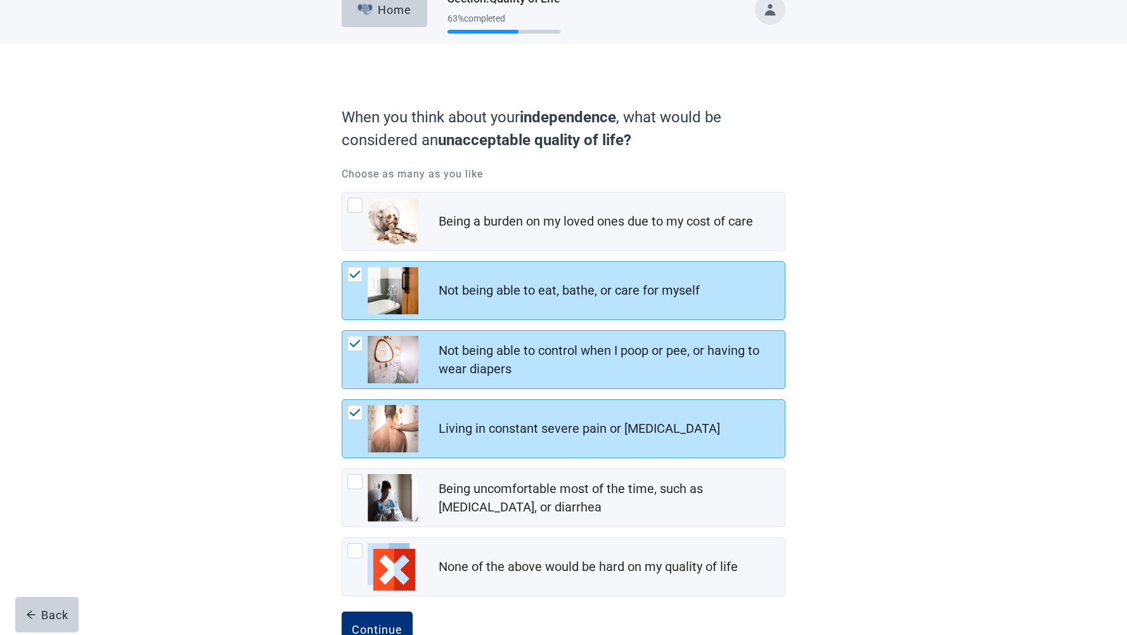
scroll to position [62, 0]
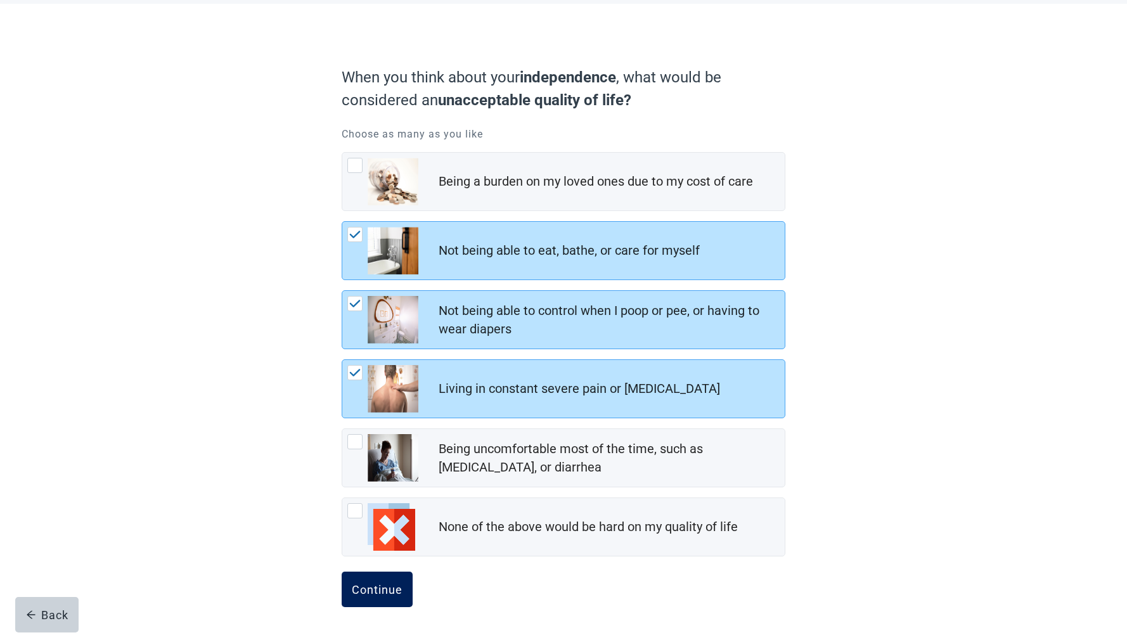
click at [376, 596] on button "Continue" at bounding box center [377, 589] width 71 height 35
click at [373, 590] on div "Continue" at bounding box center [377, 589] width 51 height 13
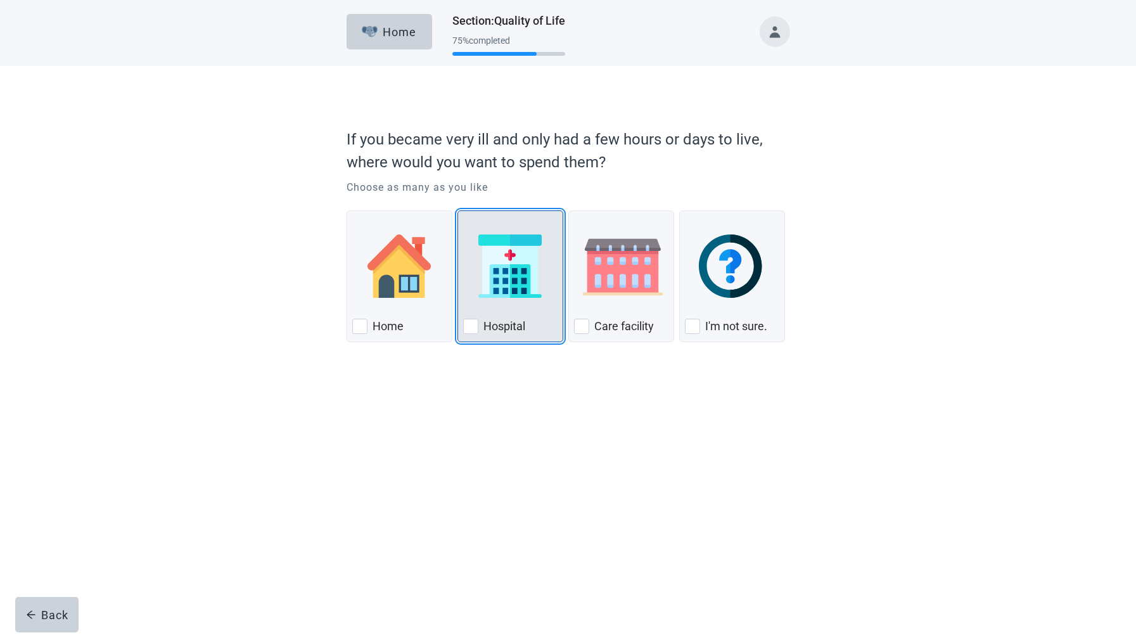
click at [468, 326] on div "Hospital, checkbox, not checked" at bounding box center [470, 326] width 15 height 15
click at [458, 211] on input "Hospital" at bounding box center [458, 210] width 1 height 1
checkbox input "true"
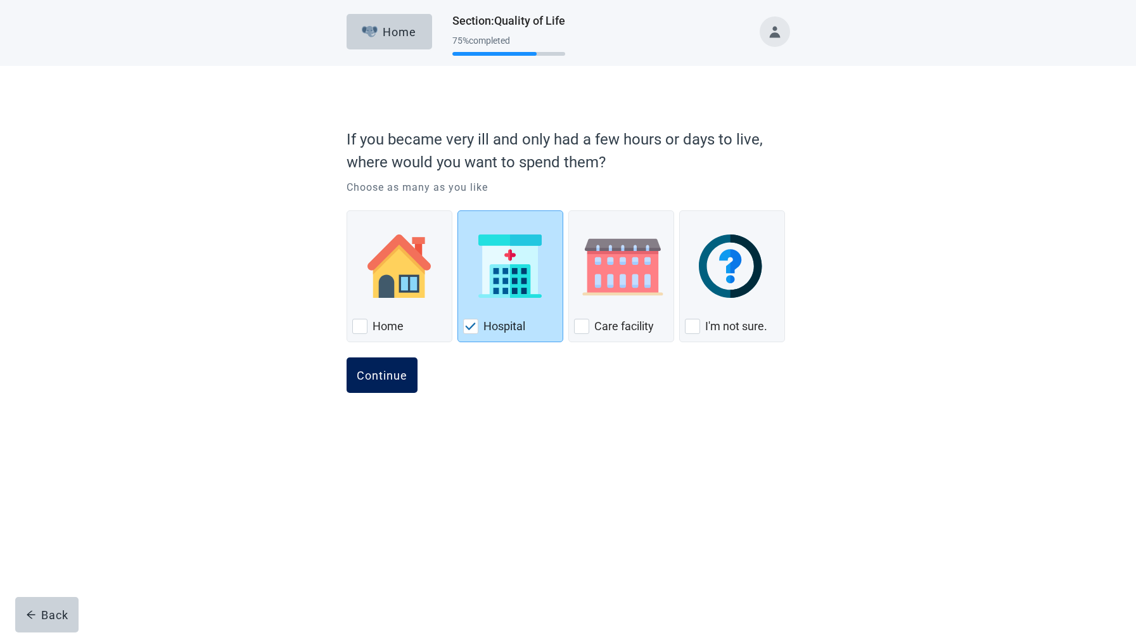
click at [384, 383] on button "Continue" at bounding box center [382, 374] width 71 height 35
click at [382, 384] on button "Continue" at bounding box center [382, 374] width 71 height 35
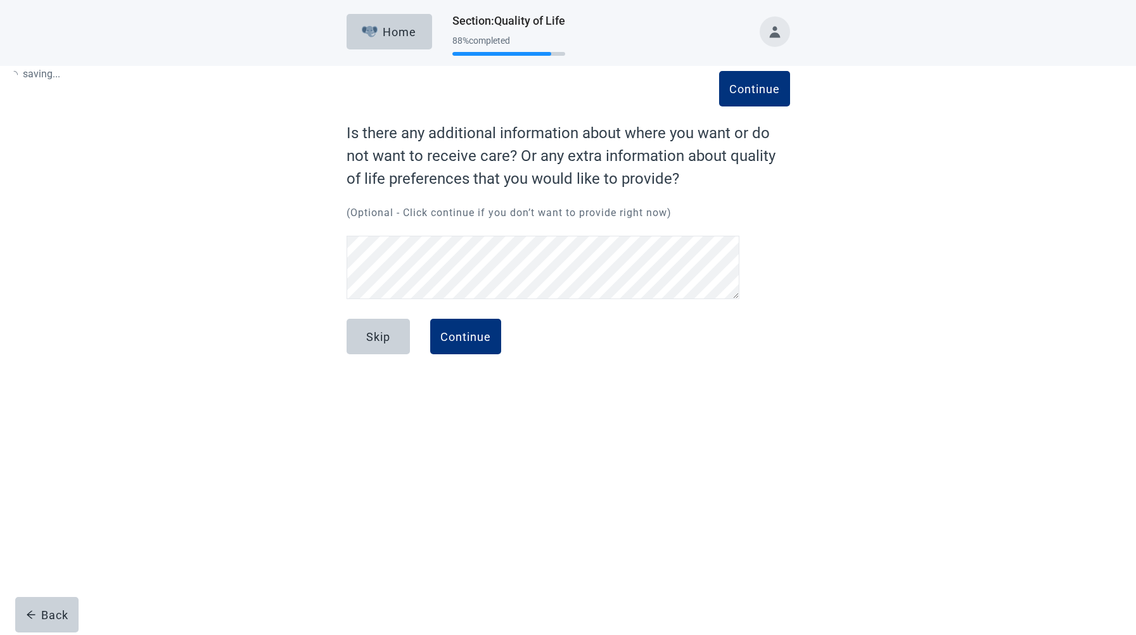
click at [372, 304] on div "Continue Is there any additional information about where you want or do not wan…" at bounding box center [569, 213] width 444 height 182
click at [463, 336] on div "Continue" at bounding box center [465, 336] width 51 height 13
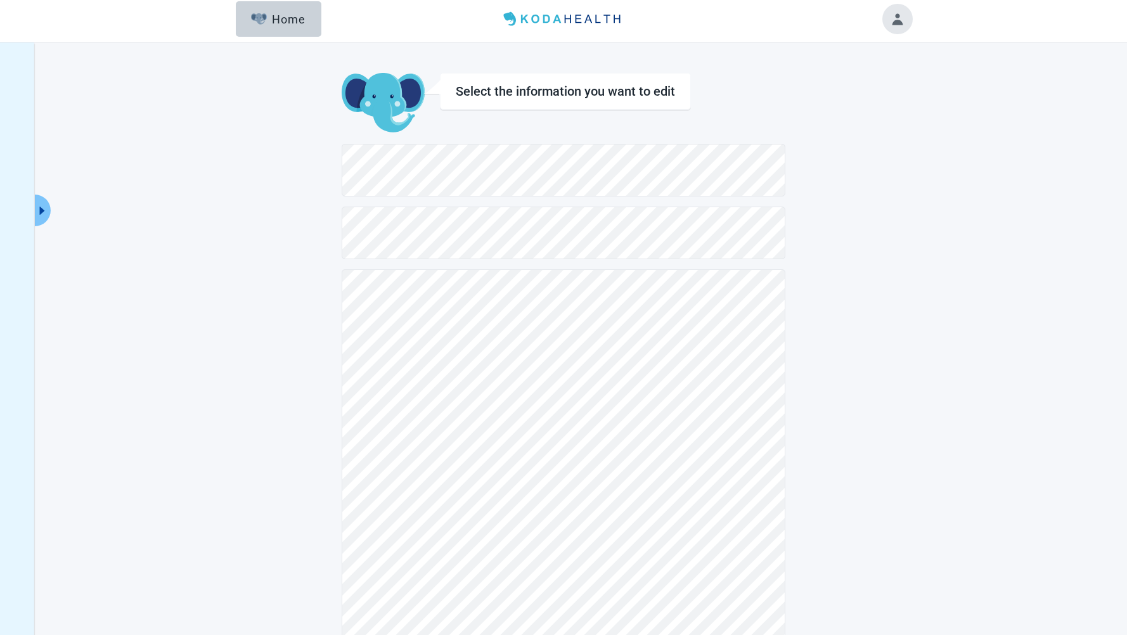
scroll to position [100, 0]
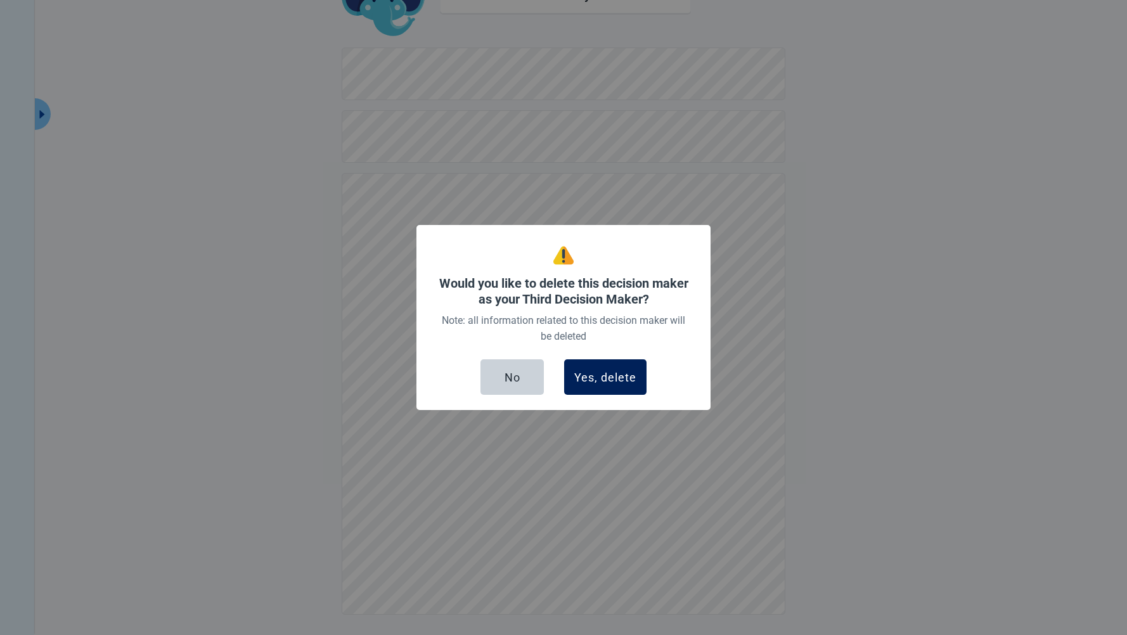
click at [604, 368] on button "Yes, delete" at bounding box center [605, 376] width 82 height 35
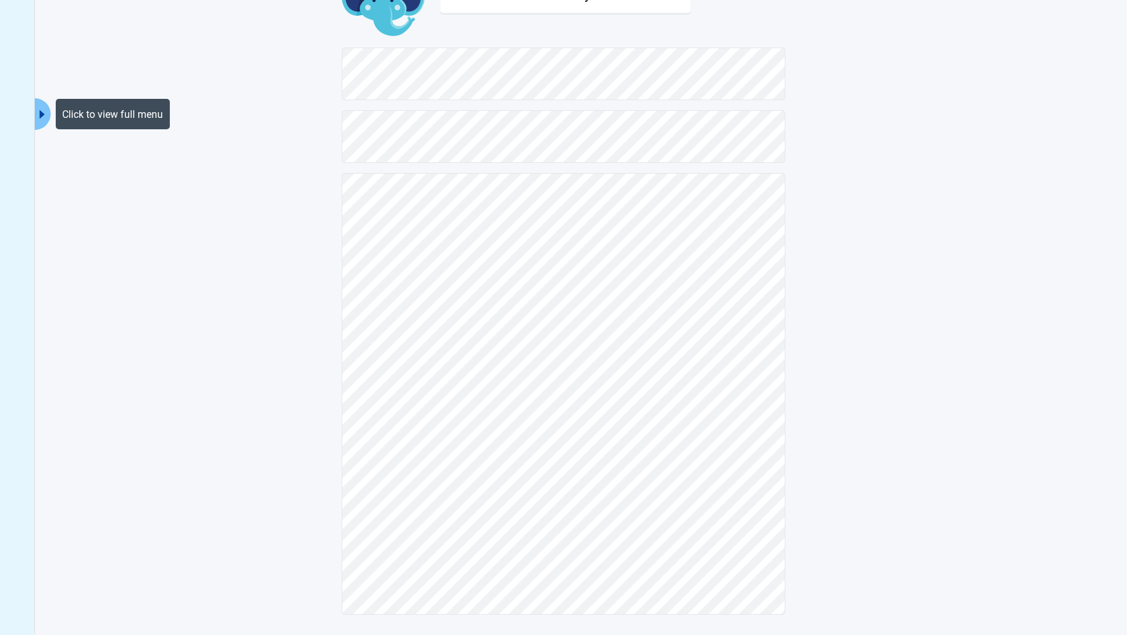
click at [43, 113] on icon "caret-right" at bounding box center [42, 114] width 12 height 12
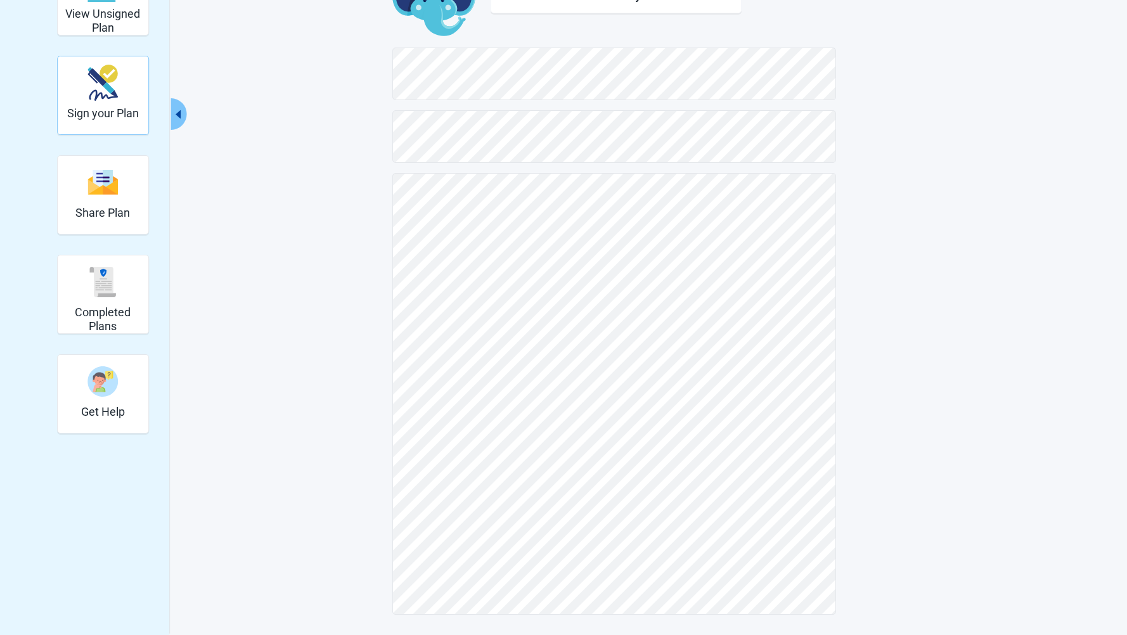
click at [101, 110] on h2 "Sign your Plan" at bounding box center [103, 113] width 72 height 14
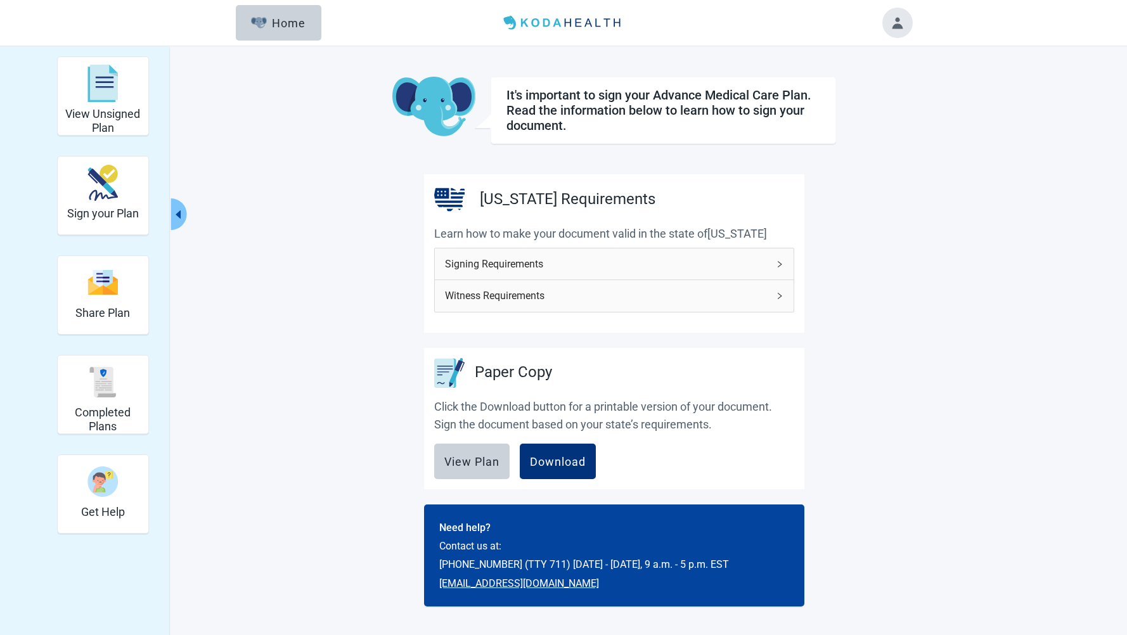
click at [780, 265] on icon "right" at bounding box center [780, 264] width 4 height 6
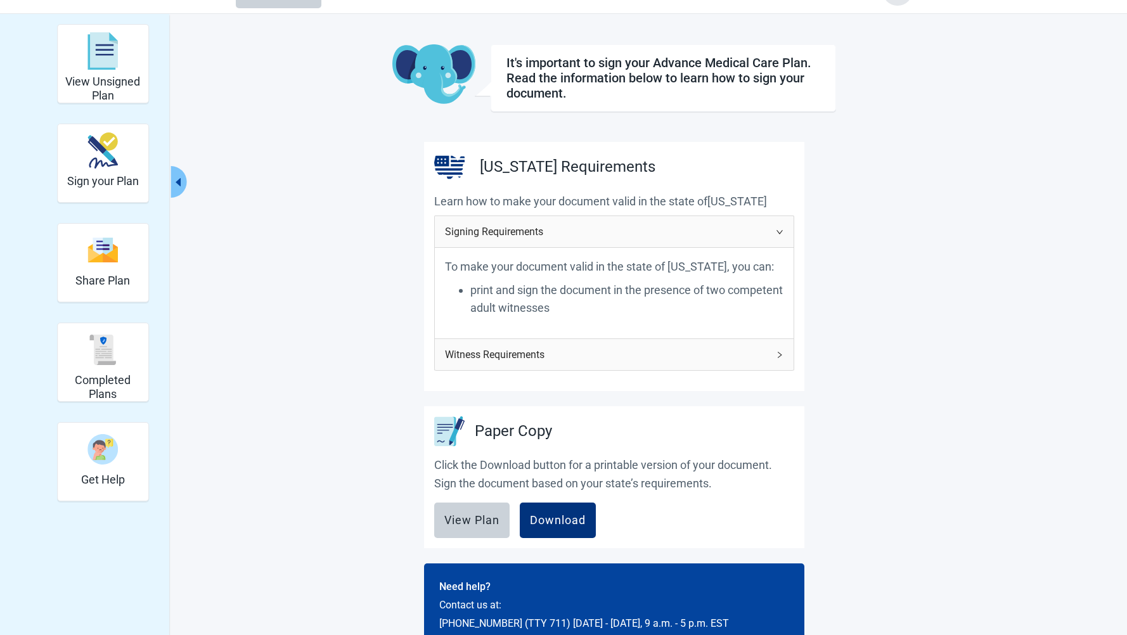
scroll to position [83, 0]
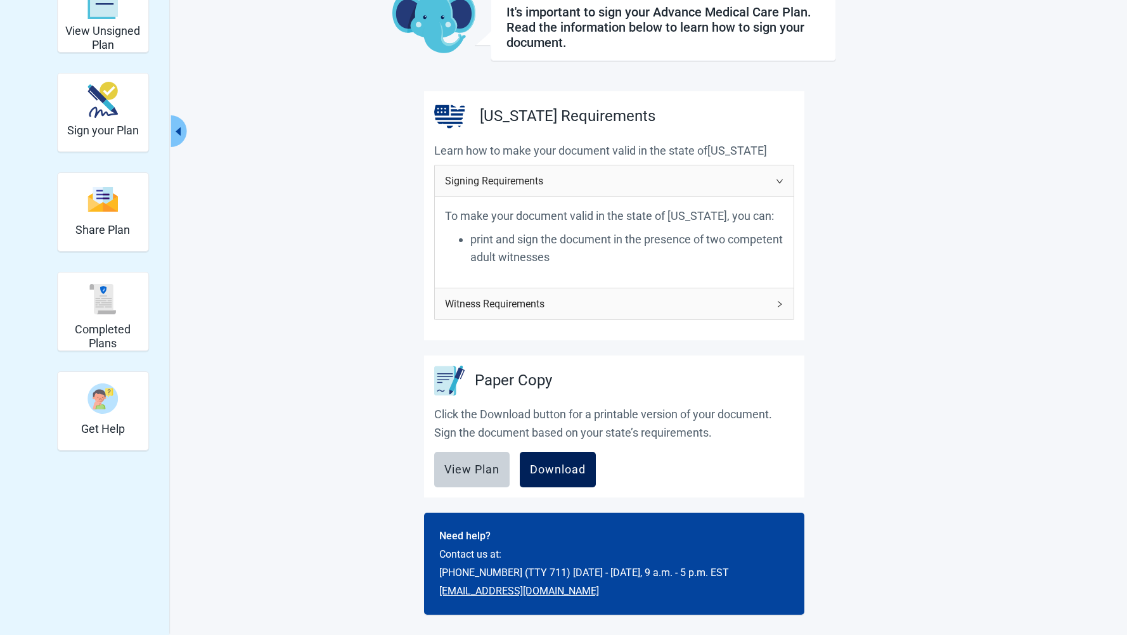
click at [555, 482] on button "Download" at bounding box center [558, 469] width 76 height 35
